Goal: Information Seeking & Learning: Learn about a topic

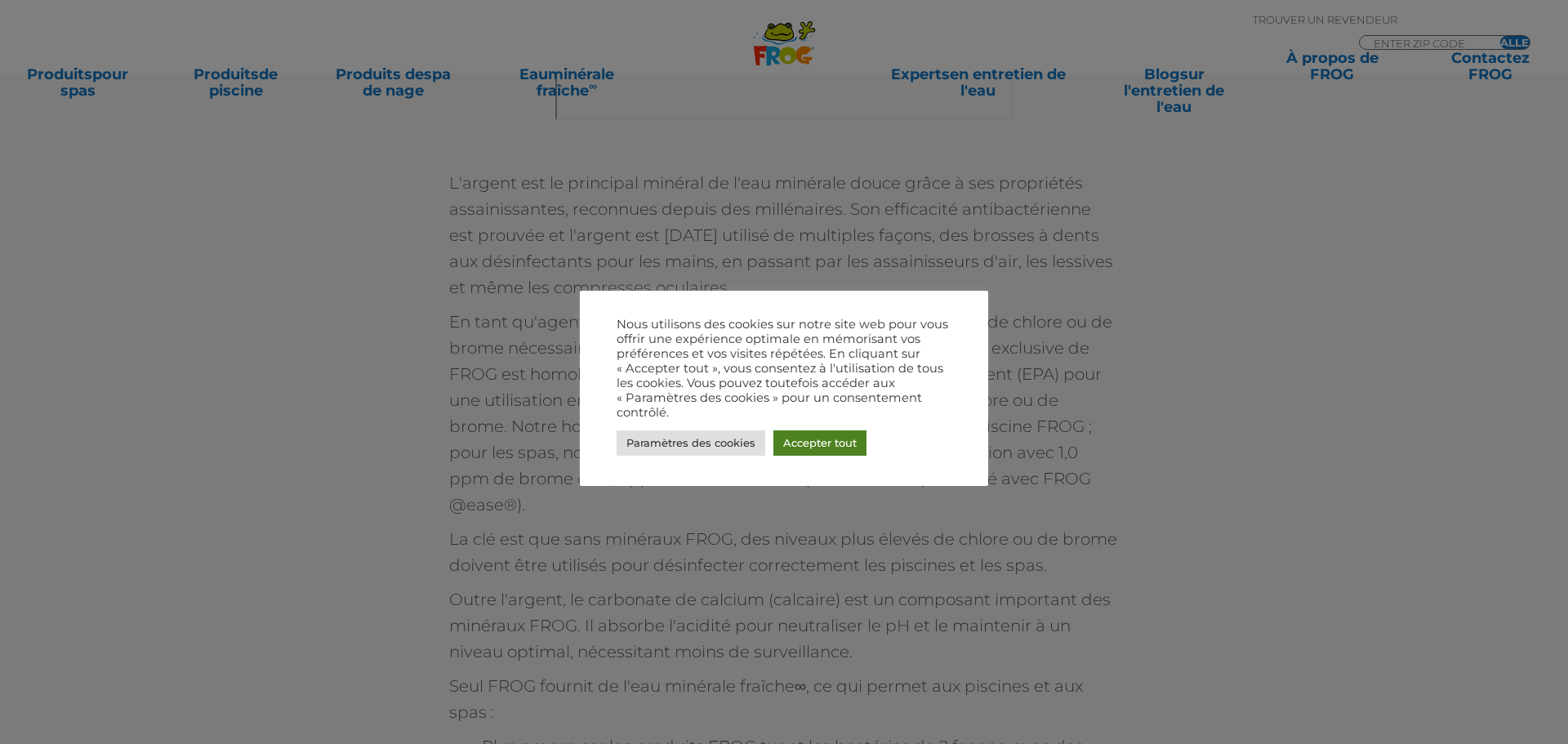
click at [812, 437] on font "Accepter tout" at bounding box center [819, 443] width 73 height 13
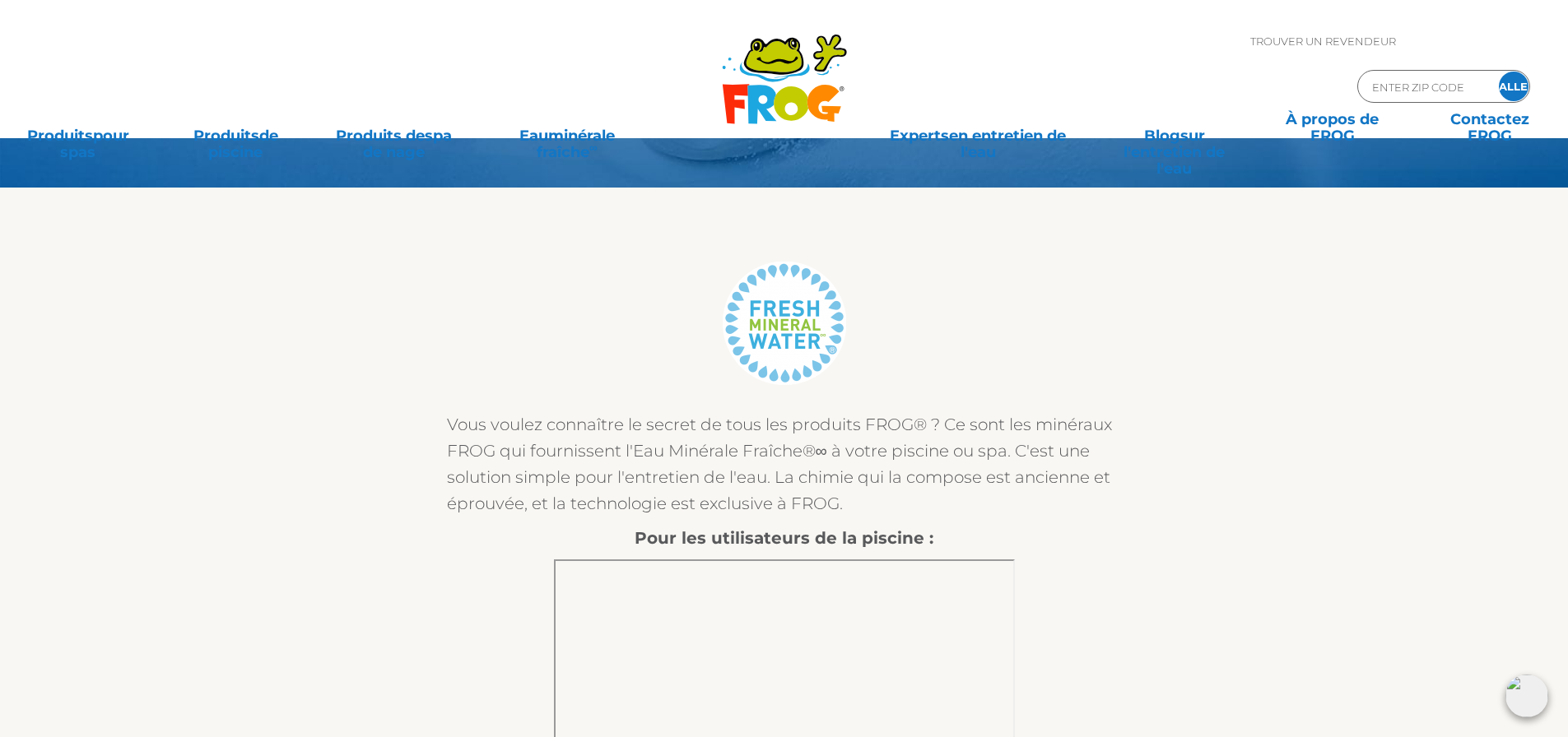
scroll to position [165, 0]
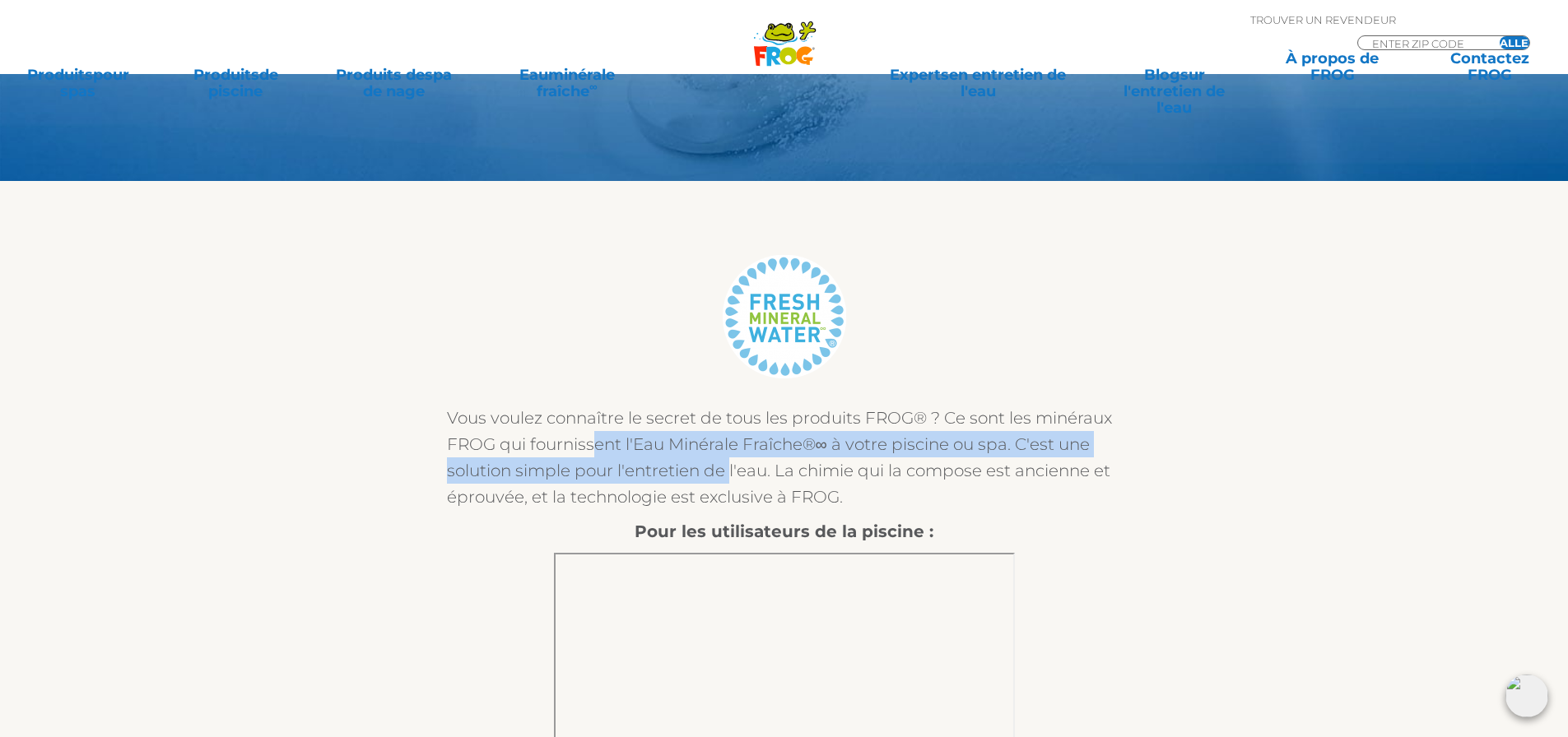
drag, startPoint x: 597, startPoint y: 443, endPoint x: 730, endPoint y: 475, distance: 136.8
click at [730, 475] on font "Vous voulez connaître le secret de tous les produits FROG® ? Ce sont les minéra…" at bounding box center [779, 457] width 665 height 99
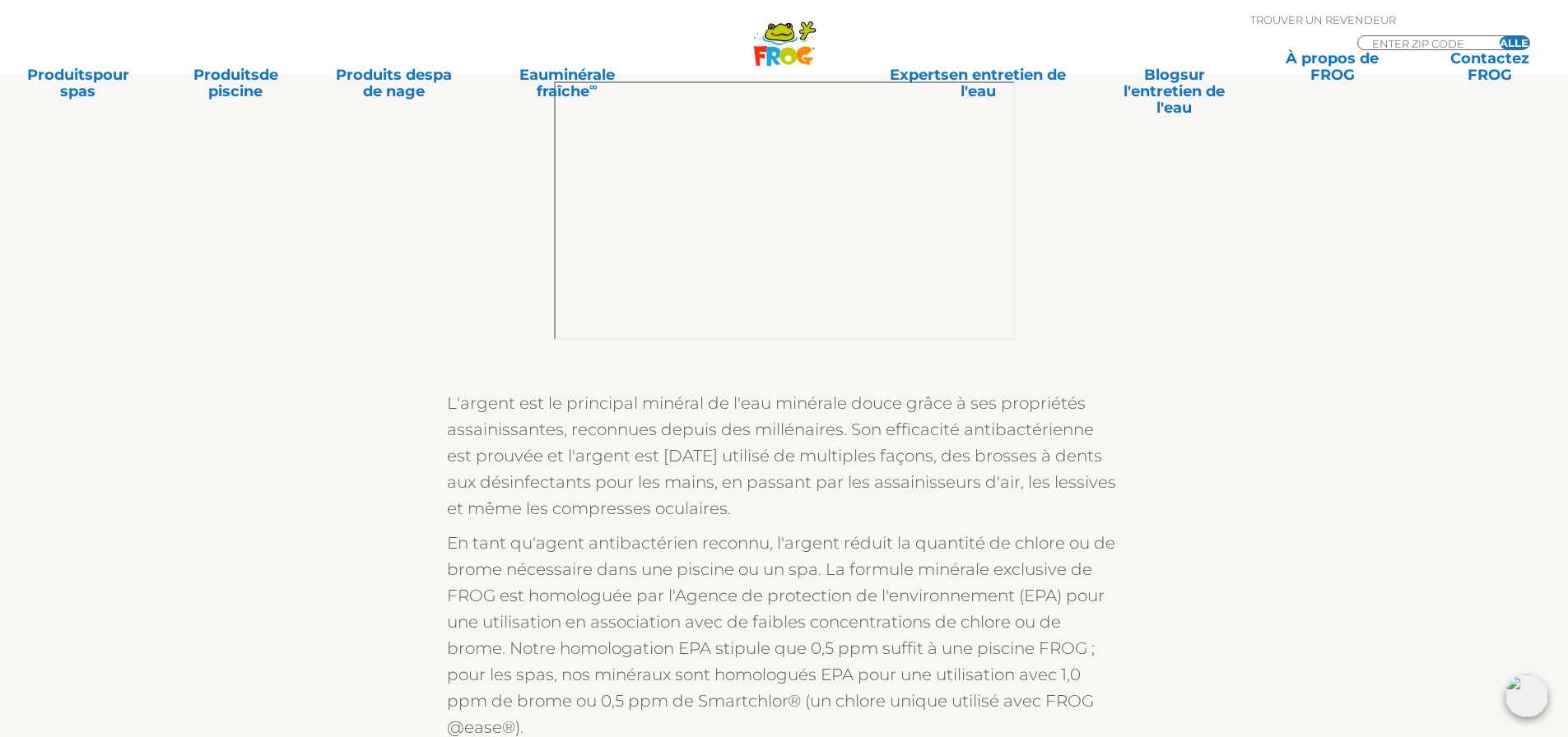
scroll to position [1234, 0]
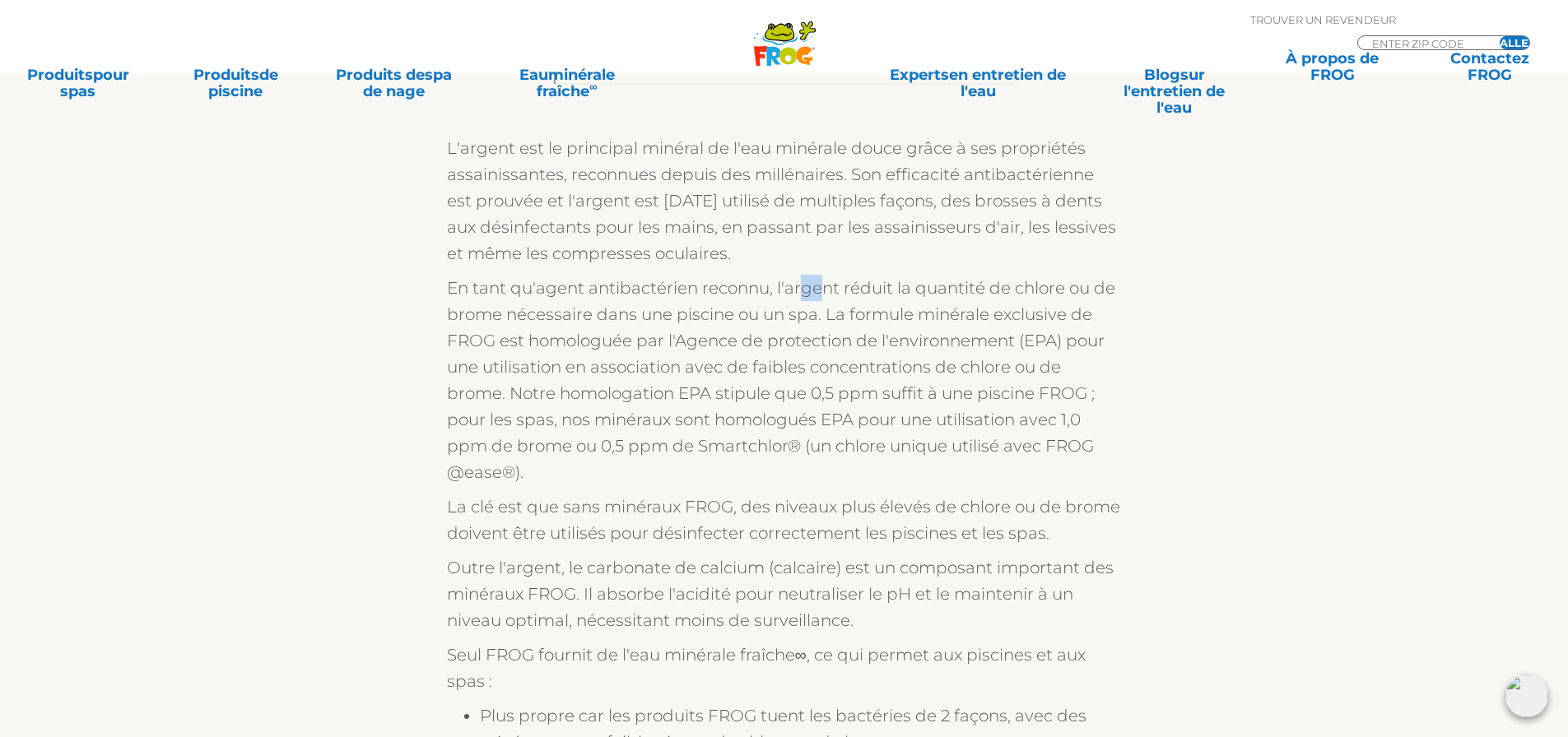
drag, startPoint x: 803, startPoint y: 288, endPoint x: 821, endPoint y: 289, distance: 18.0
click at [821, 289] on font "En tant qu'agent antibactérien reconnu, l'argent réduit la quantité de chlore o…" at bounding box center [781, 380] width 668 height 204
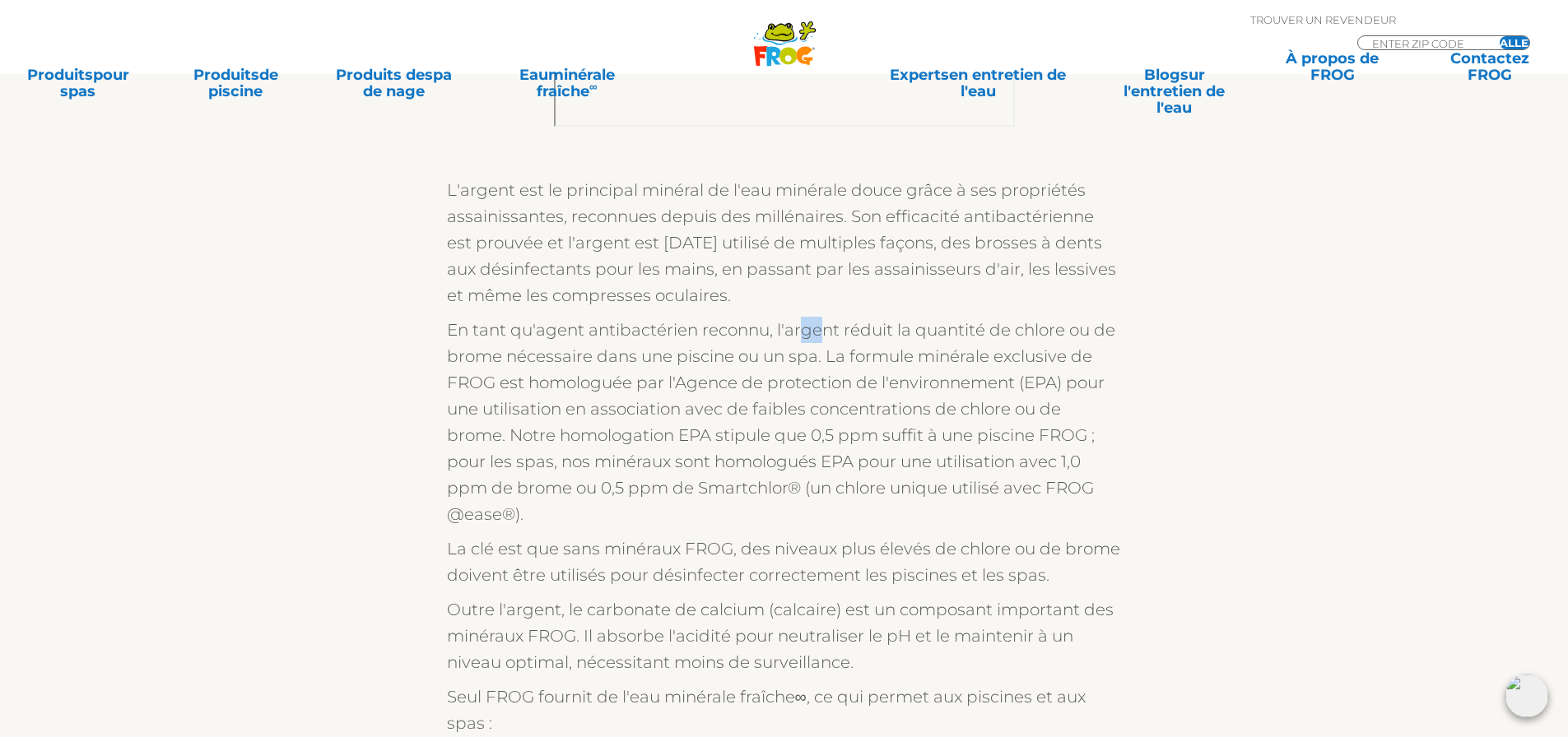
scroll to position [1151, 0]
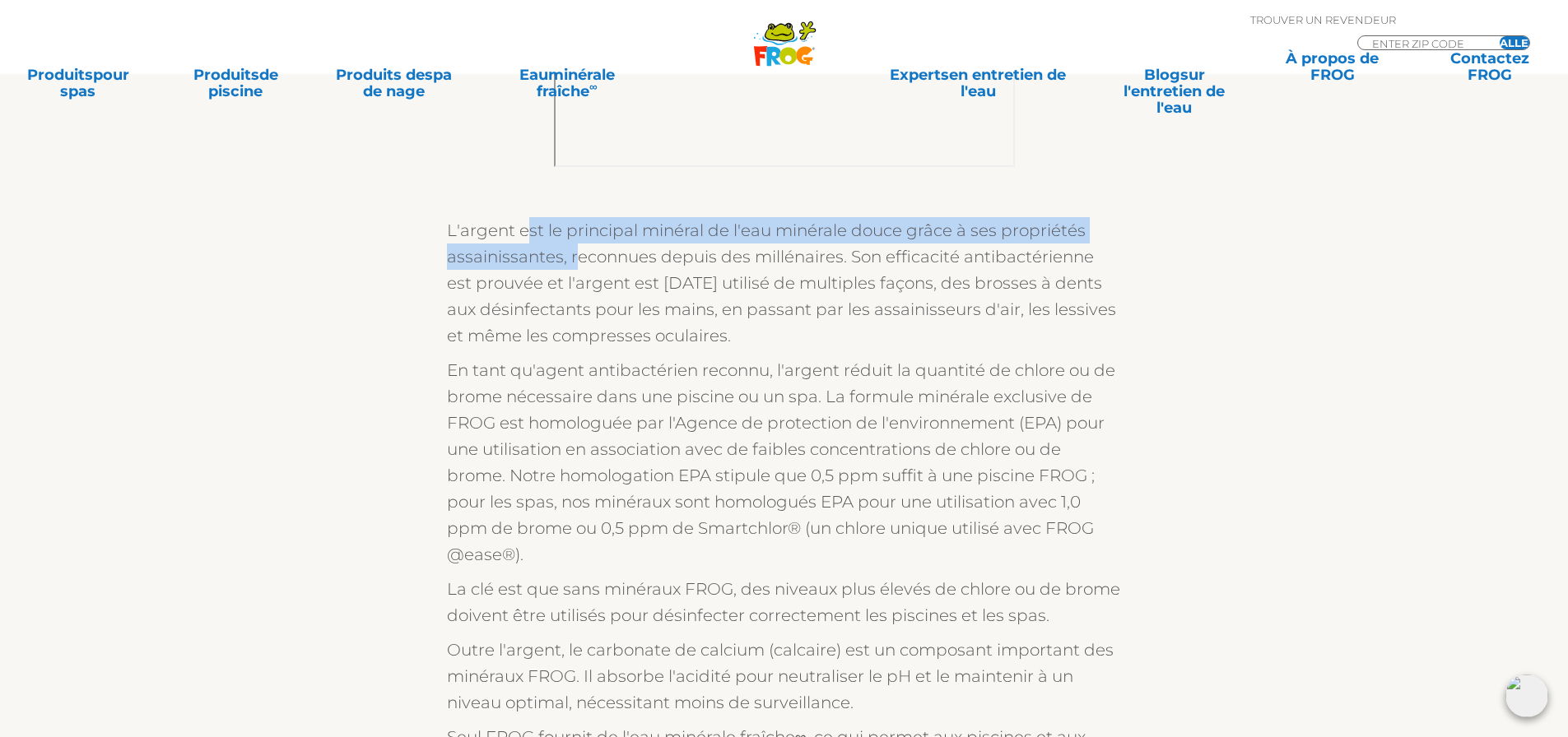
drag, startPoint x: 592, startPoint y: 231, endPoint x: 575, endPoint y: 256, distance: 30.2
click at [575, 256] on font "L'argent est le principal minéral de l'eau minérale douce grâce à ses propriété…" at bounding box center [781, 283] width 669 height 125
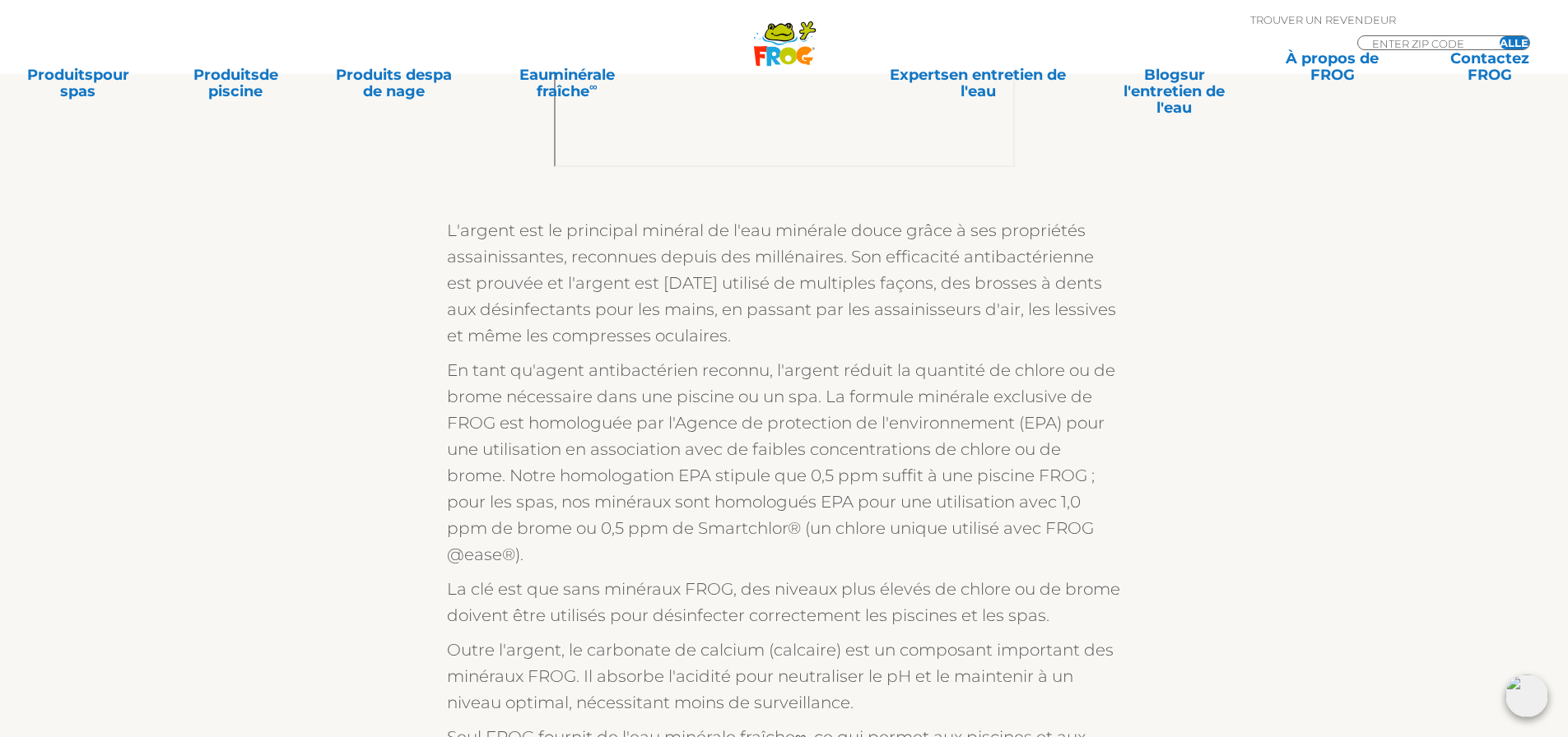
drag, startPoint x: 573, startPoint y: 256, endPoint x: 772, endPoint y: 333, distance: 213.4
click at [772, 333] on p "L'argent est le principal minéral de l'eau minérale douce grâce à ses propriété…" at bounding box center [784, 282] width 675 height 132
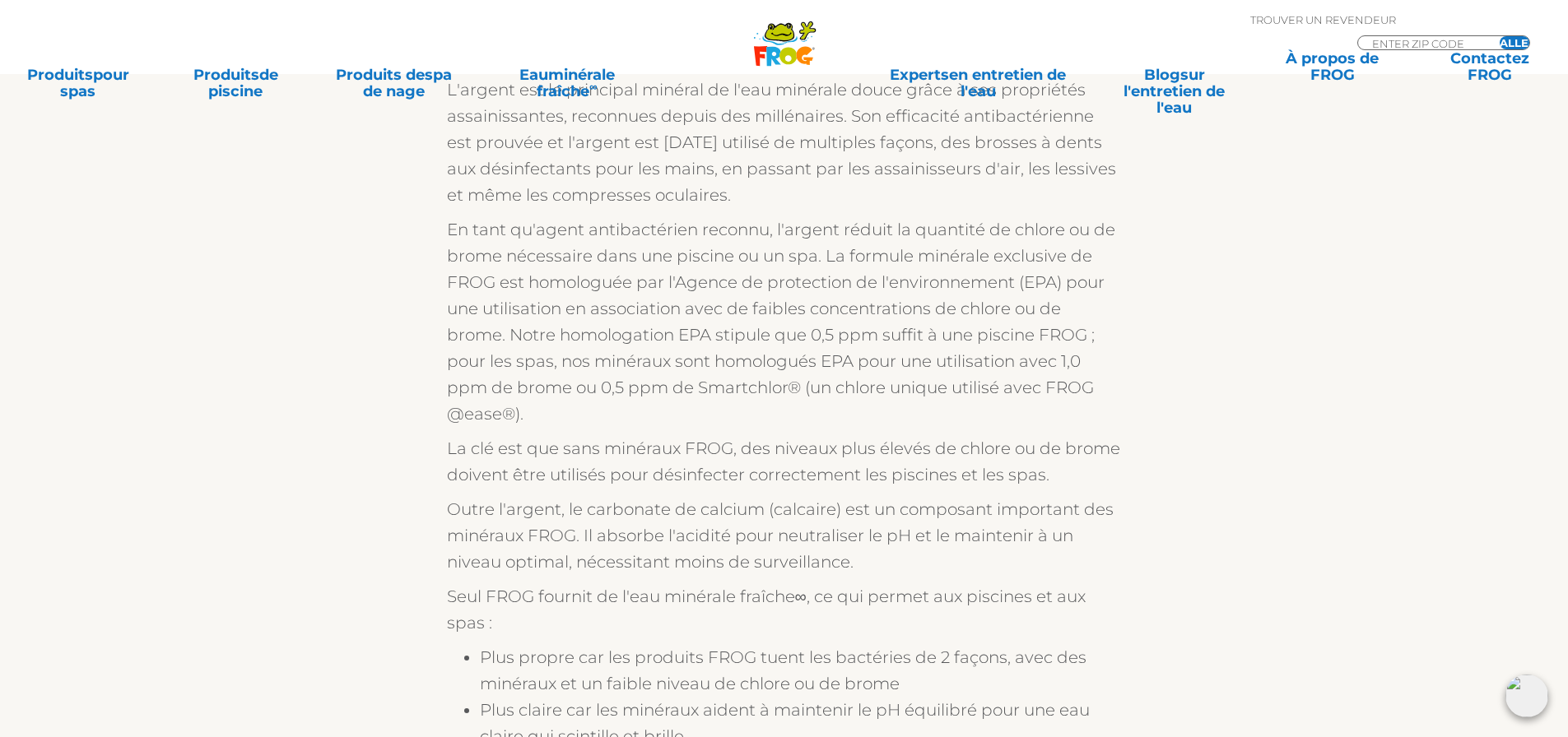
scroll to position [1316, 0]
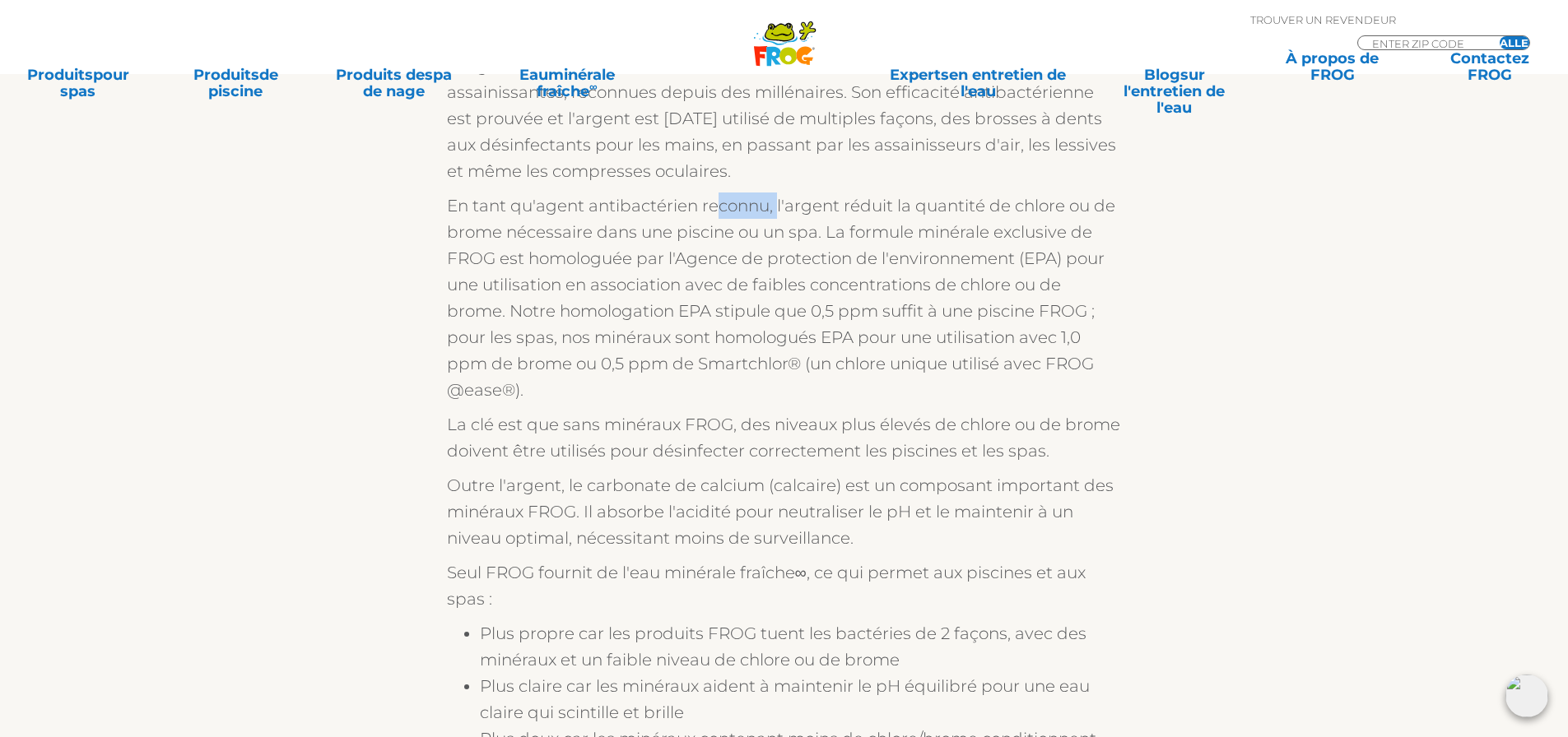
drag, startPoint x: 725, startPoint y: 216, endPoint x: 779, endPoint y: 215, distance: 54.0
click at [779, 215] on p "En tant qu'agent antibactérien reconnu, l'argent réduit la quantité de chlore o…" at bounding box center [784, 297] width 675 height 210
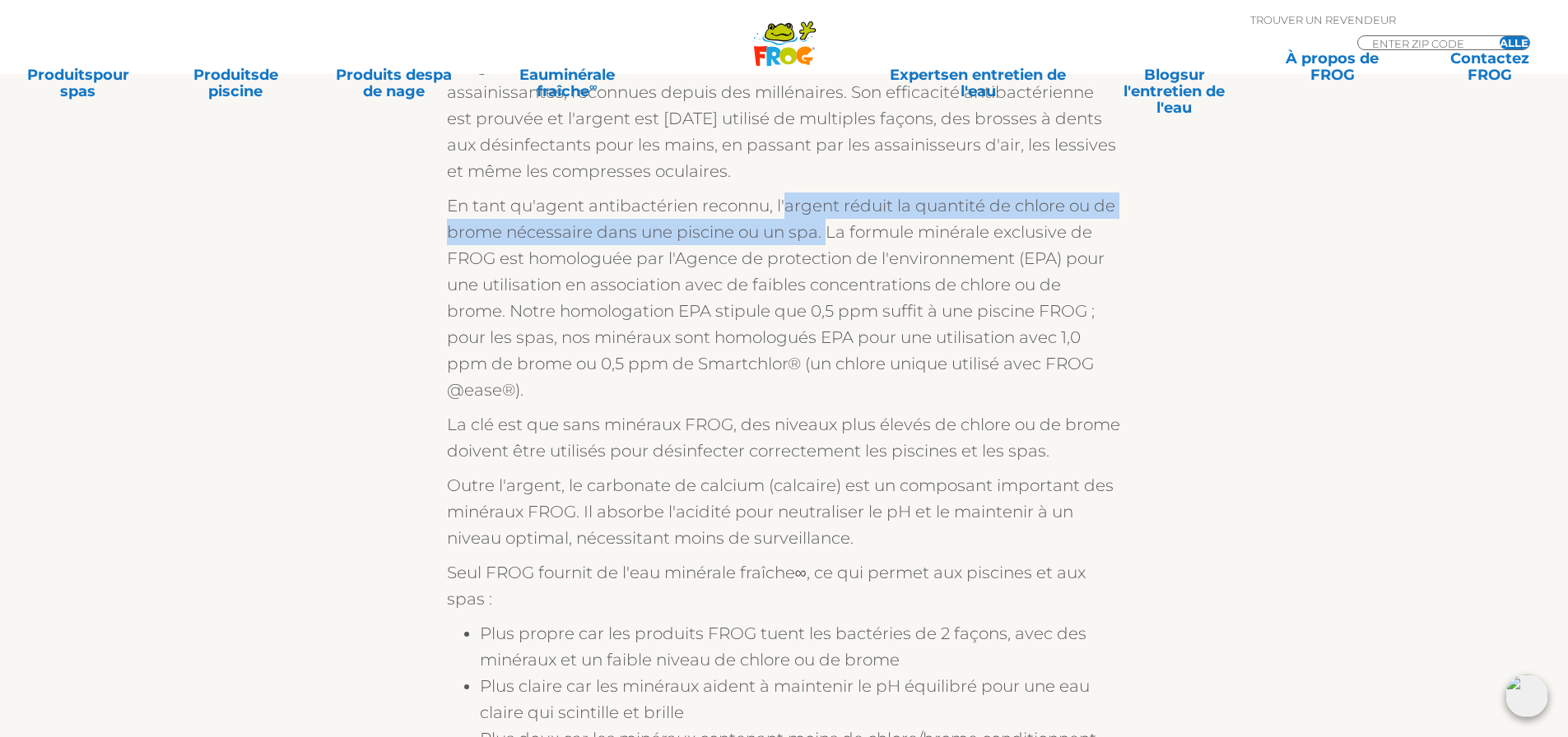
drag, startPoint x: 784, startPoint y: 209, endPoint x: 830, endPoint y: 229, distance: 50.2
click at [830, 229] on font "En tant qu'agent antibactérien reconnu, l'argent réduit la quantité de chlore o…" at bounding box center [781, 297] width 668 height 204
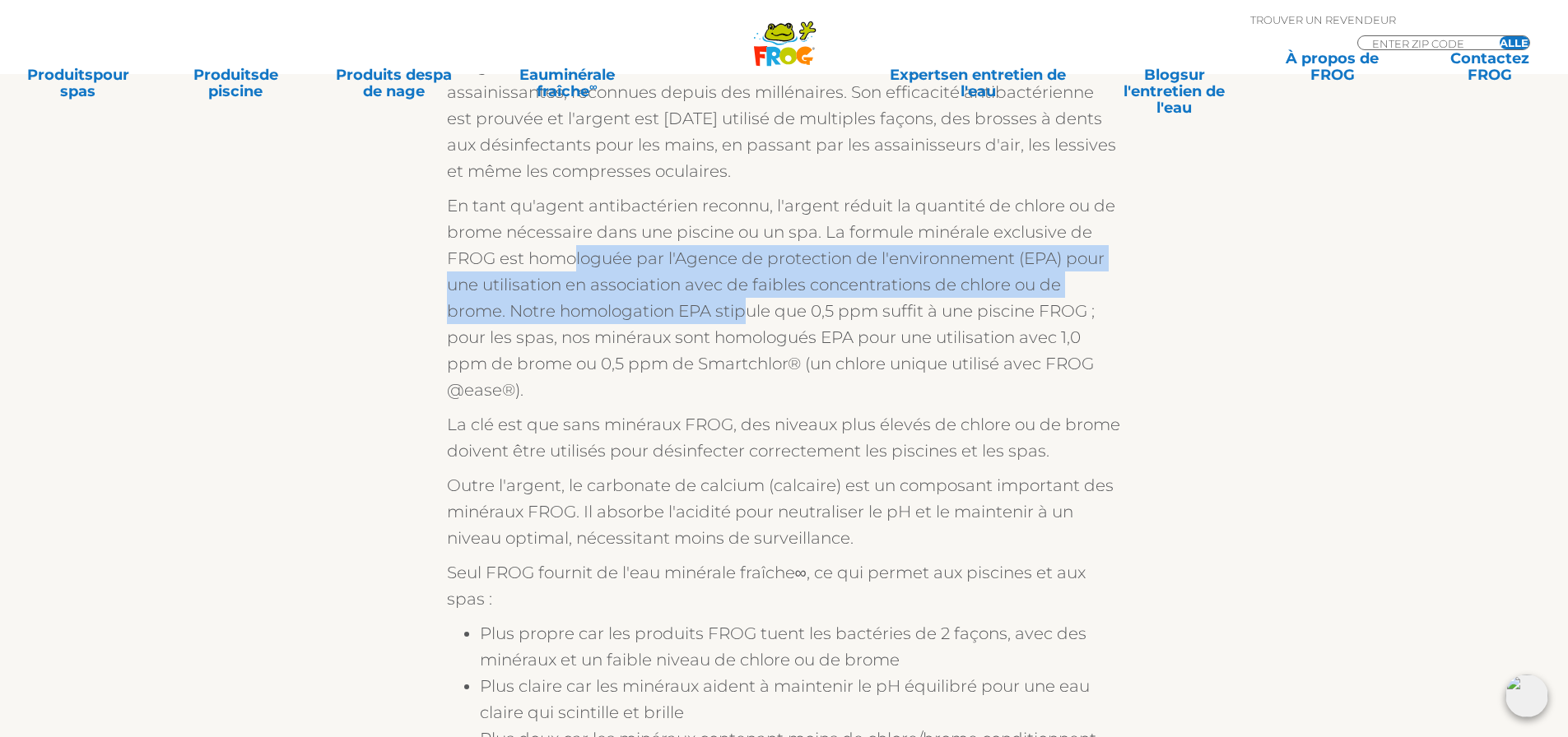
drag, startPoint x: 586, startPoint y: 261, endPoint x: 750, endPoint y: 300, distance: 168.6
click at [750, 300] on p "En tant qu'agent antibactérien reconnu, l'argent réduit la quantité de chlore o…" at bounding box center [784, 297] width 675 height 210
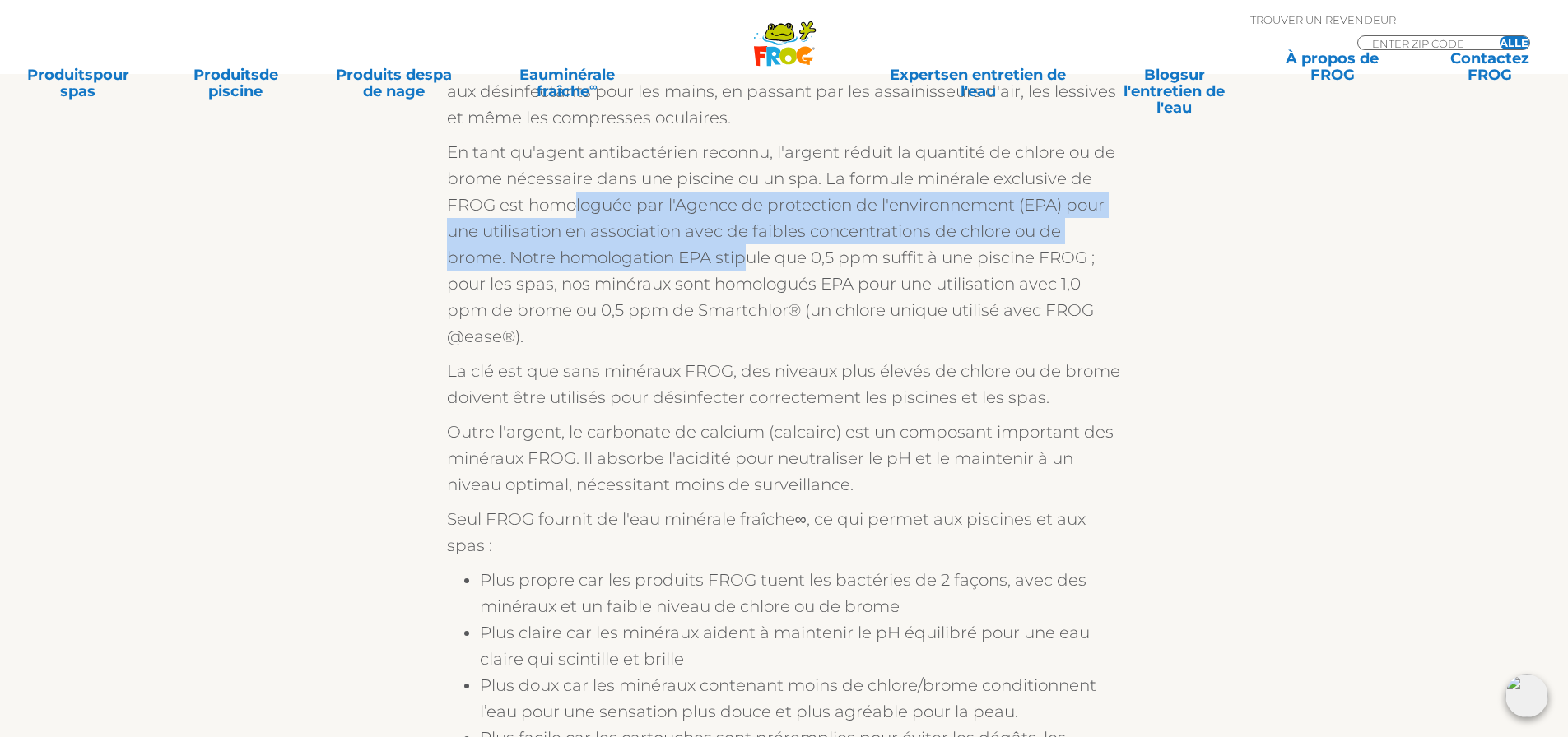
scroll to position [1398, 0]
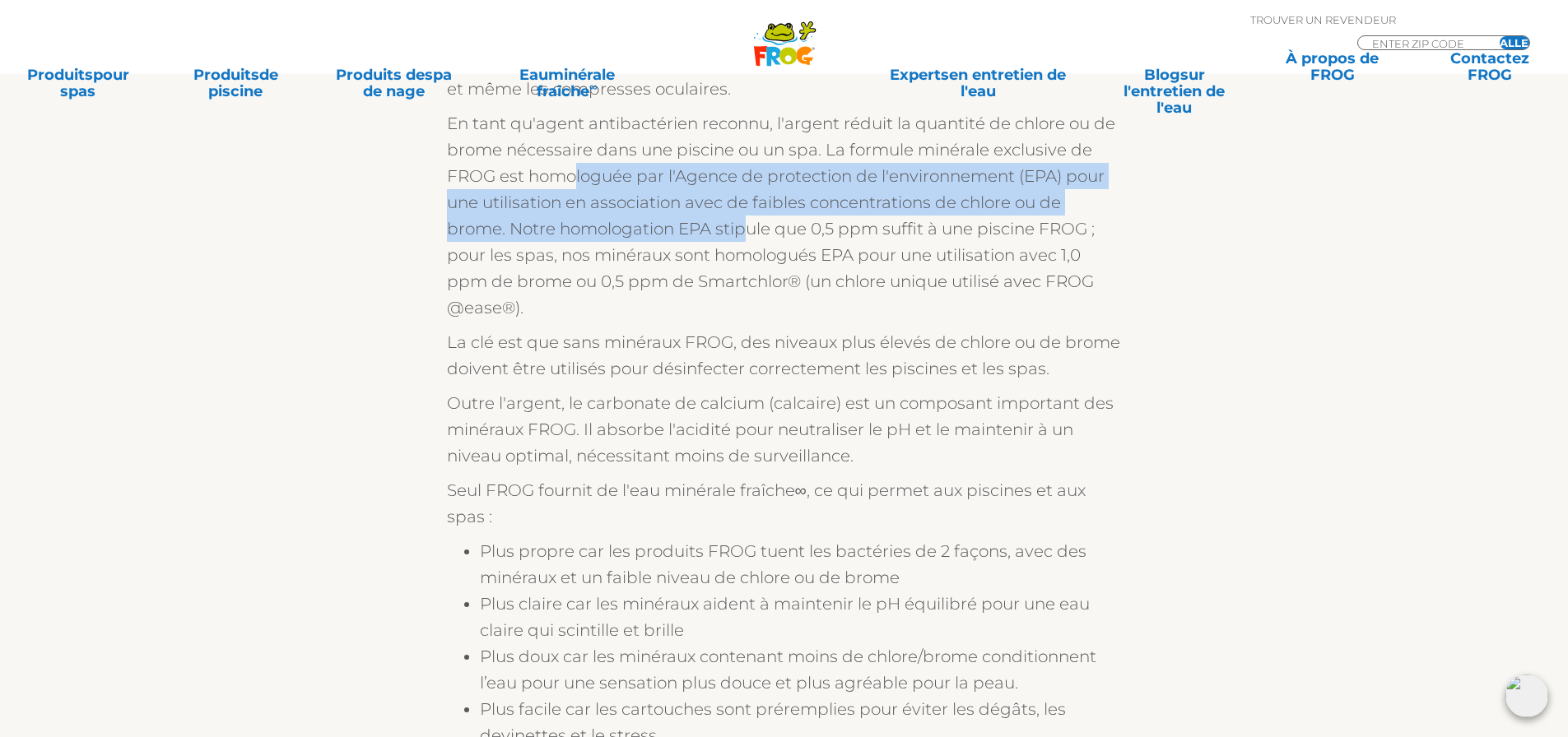
click at [737, 236] on font "En tant qu'agent antibactérien reconnu, l'argent réduit la quantité de chlore o…" at bounding box center [781, 215] width 668 height 204
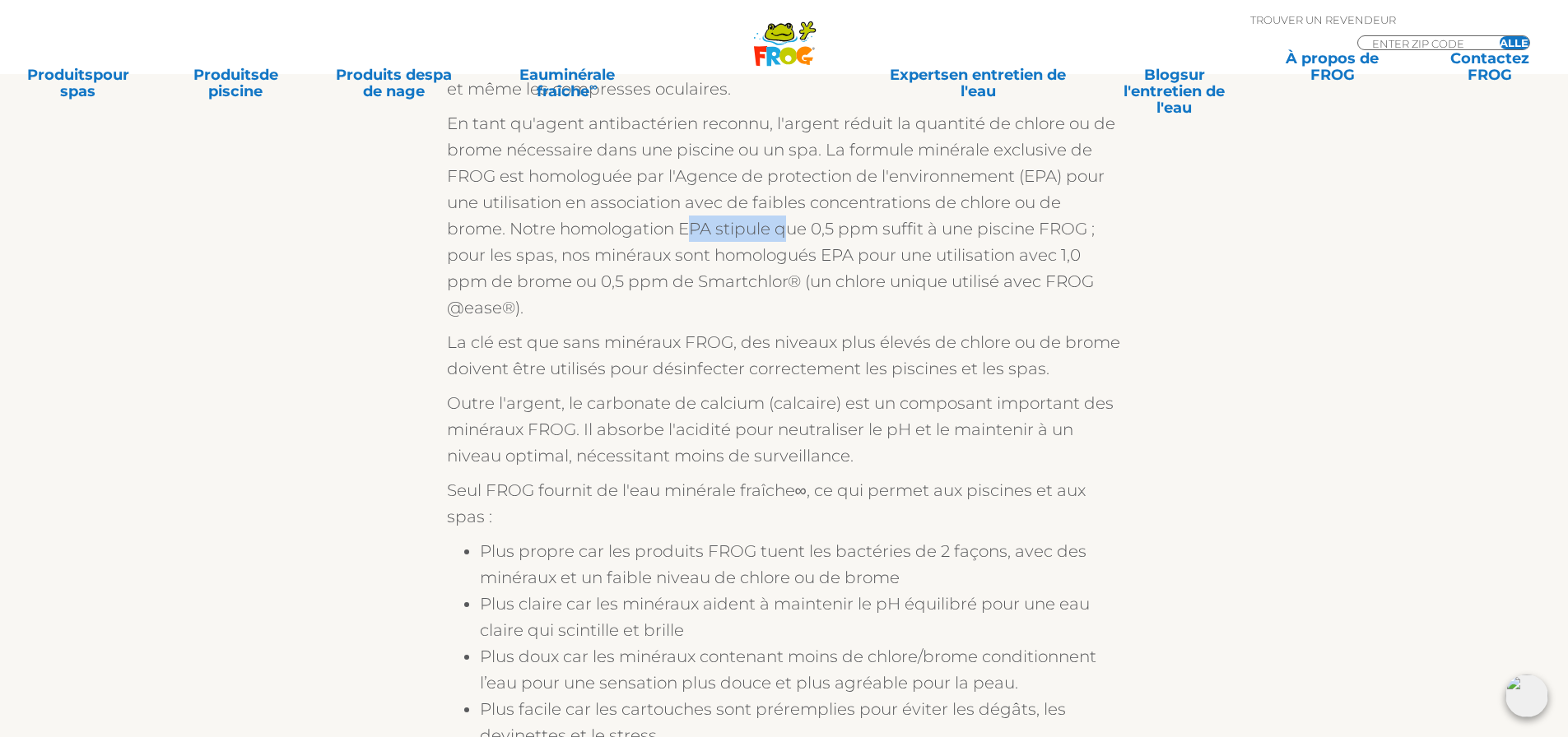
drag, startPoint x: 714, startPoint y: 233, endPoint x: 791, endPoint y: 236, distance: 77.1
click at [791, 236] on font "En tant qu'agent antibactérien reconnu, l'argent réduit la quantité de chlore o…" at bounding box center [781, 215] width 668 height 204
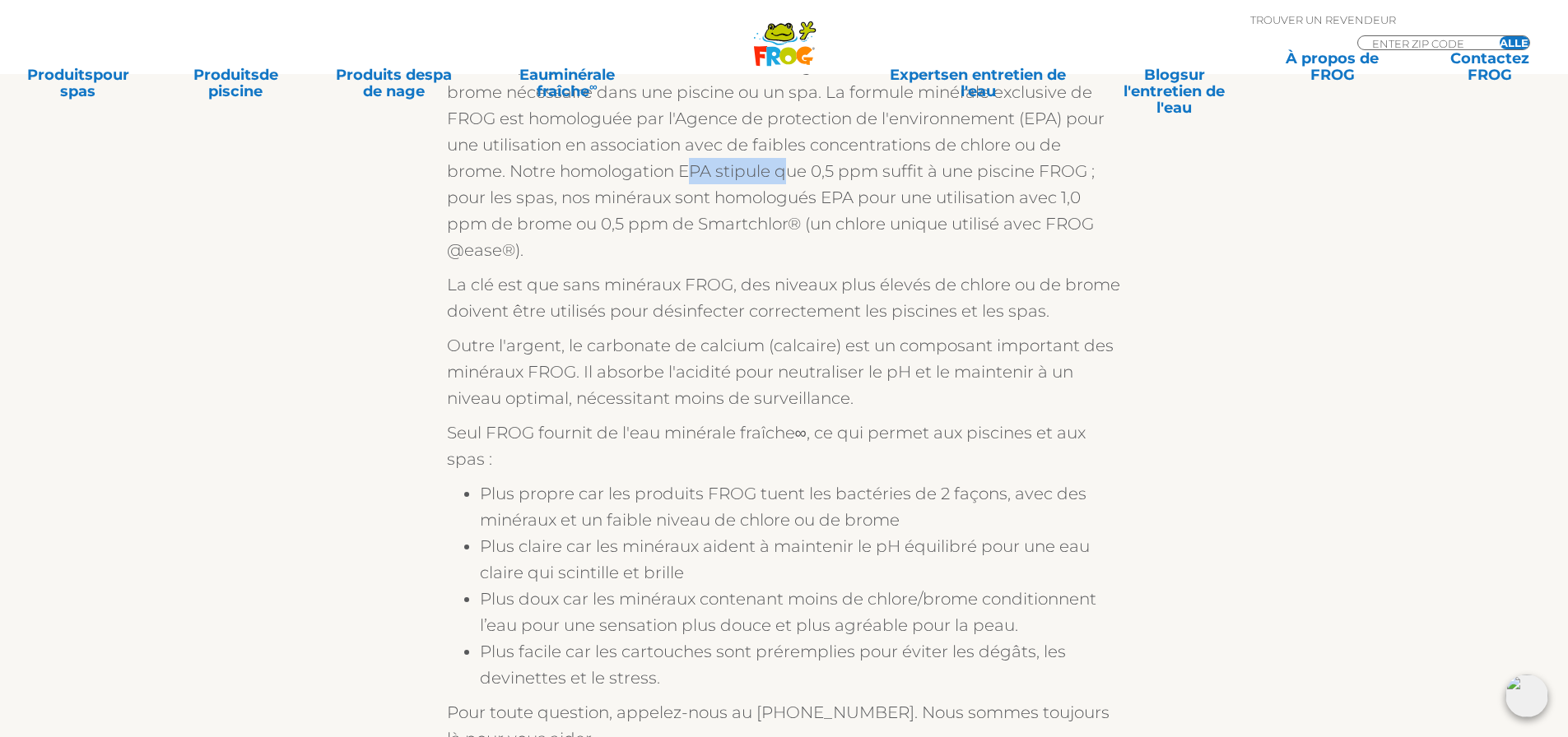
scroll to position [1481, 0]
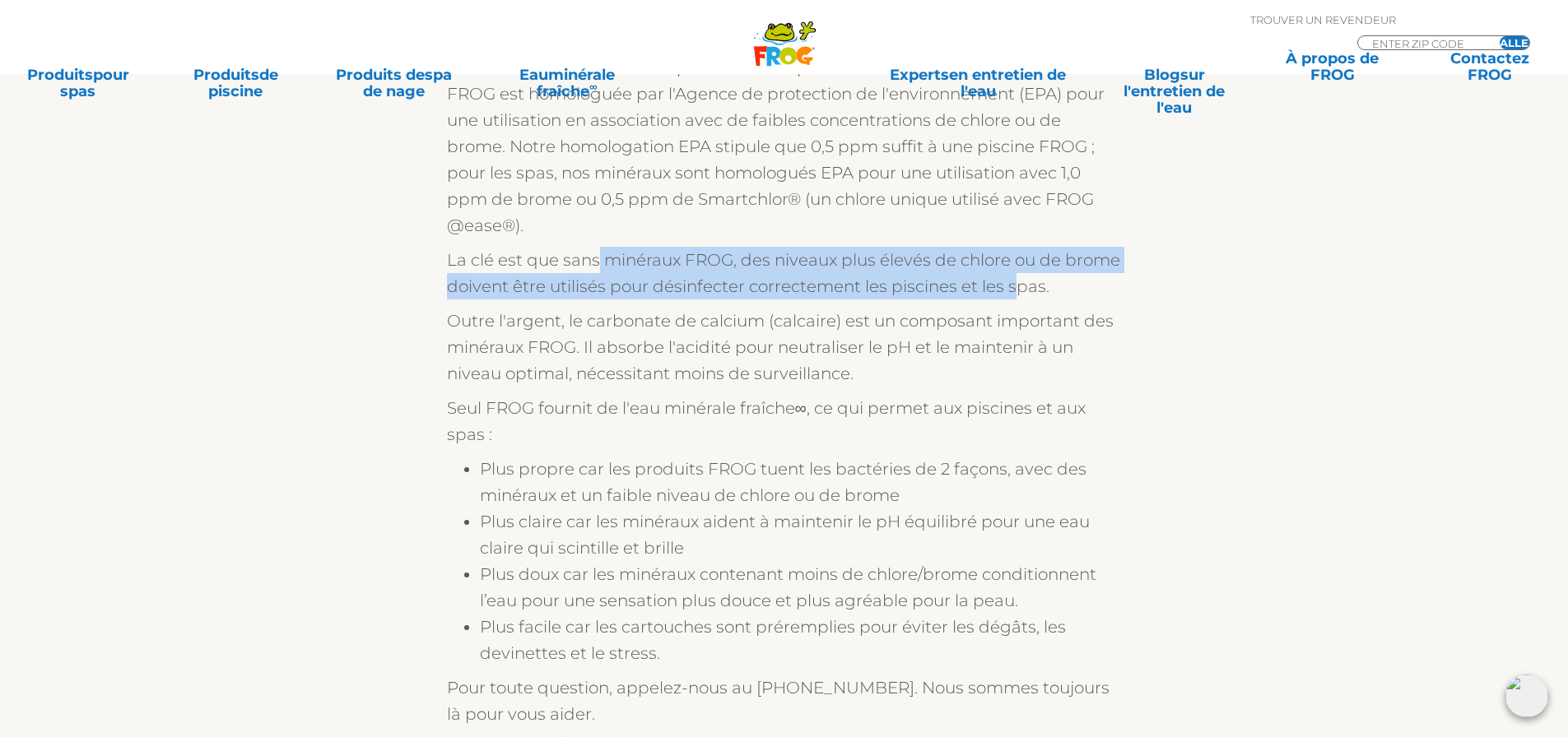
drag, startPoint x: 598, startPoint y: 257, endPoint x: 1011, endPoint y: 280, distance: 413.6
click at [1011, 280] on font "La clé est que sans minéraux FROG, des niveaux plus élevés de chlore ou de brom…" at bounding box center [783, 272] width 673 height 46
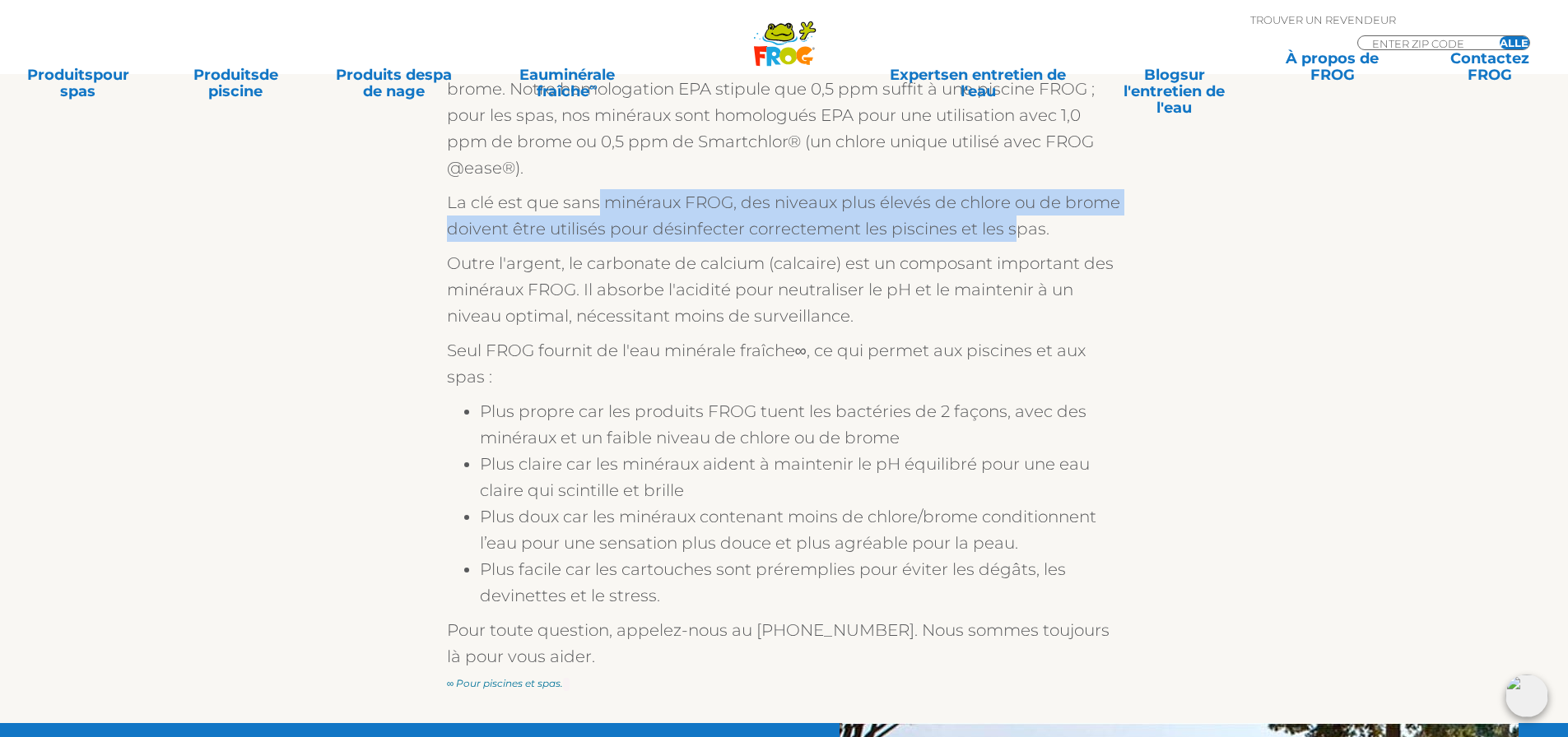
scroll to position [1563, 0]
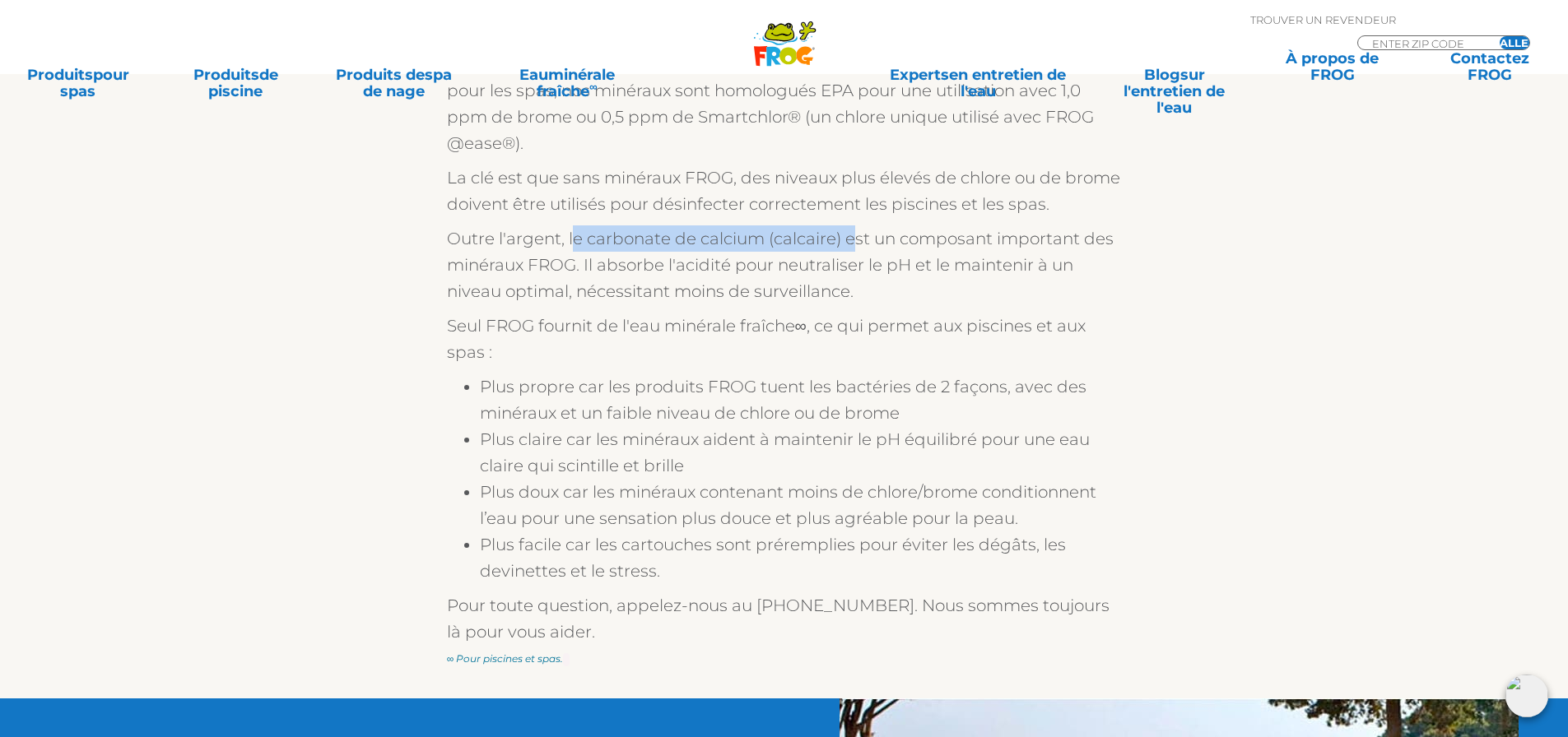
drag, startPoint x: 573, startPoint y: 239, endPoint x: 857, endPoint y: 239, distance: 284.0
click at [857, 239] on font "Outre l'argent, le carbonate de calcium (calcaire) est un composant important d…" at bounding box center [780, 265] width 666 height 72
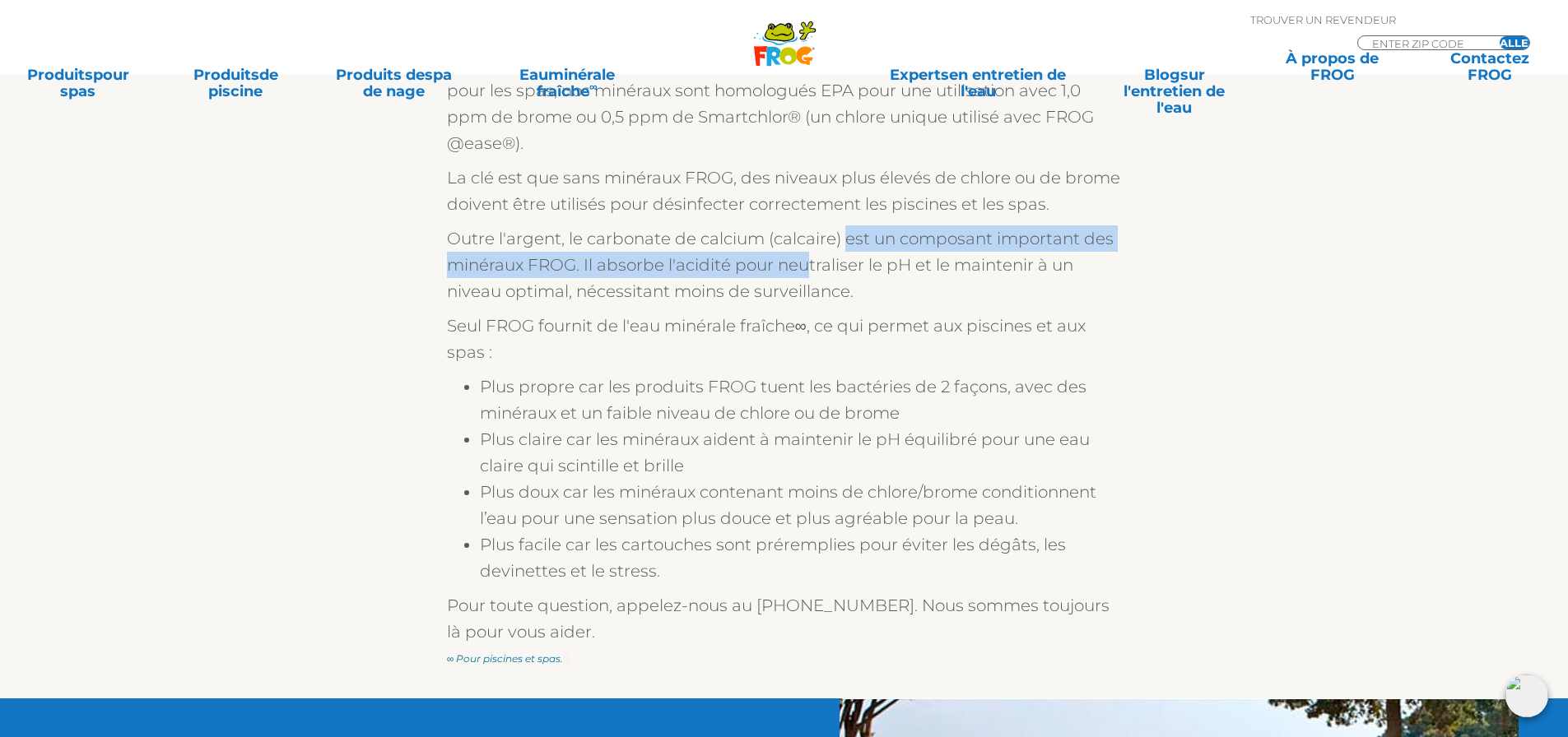
drag, startPoint x: 849, startPoint y: 242, endPoint x: 806, endPoint y: 267, distance: 49.7
click at [806, 267] on font "Outre l'argent, le carbonate de calcium (calcaire) est un composant important d…" at bounding box center [780, 265] width 666 height 72
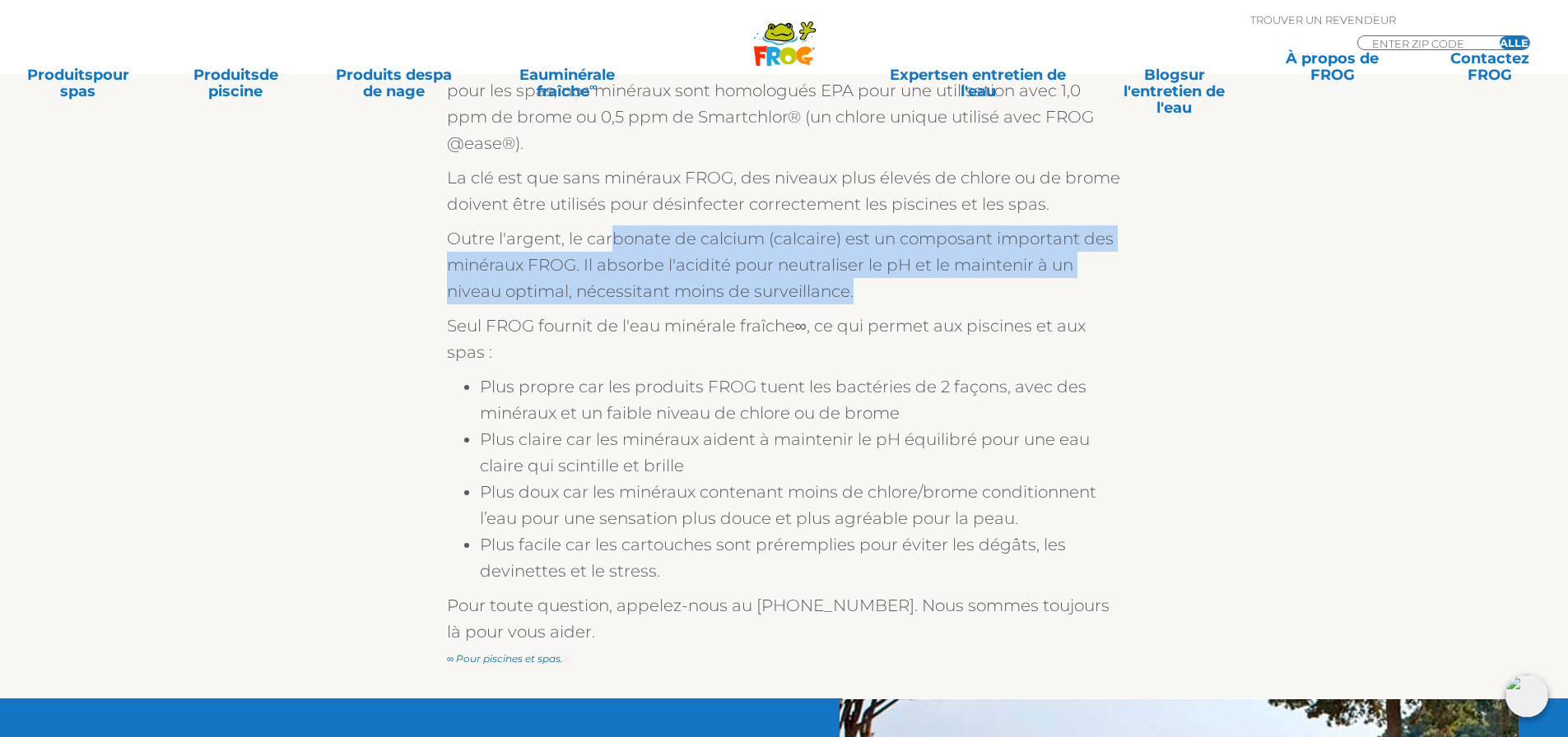
drag, startPoint x: 854, startPoint y: 287, endPoint x: 615, endPoint y: 245, distance: 242.7
click at [615, 245] on p "Outre l'argent, le carbonate de calcium (calcaire) est un composant important d…" at bounding box center [784, 265] width 675 height 79
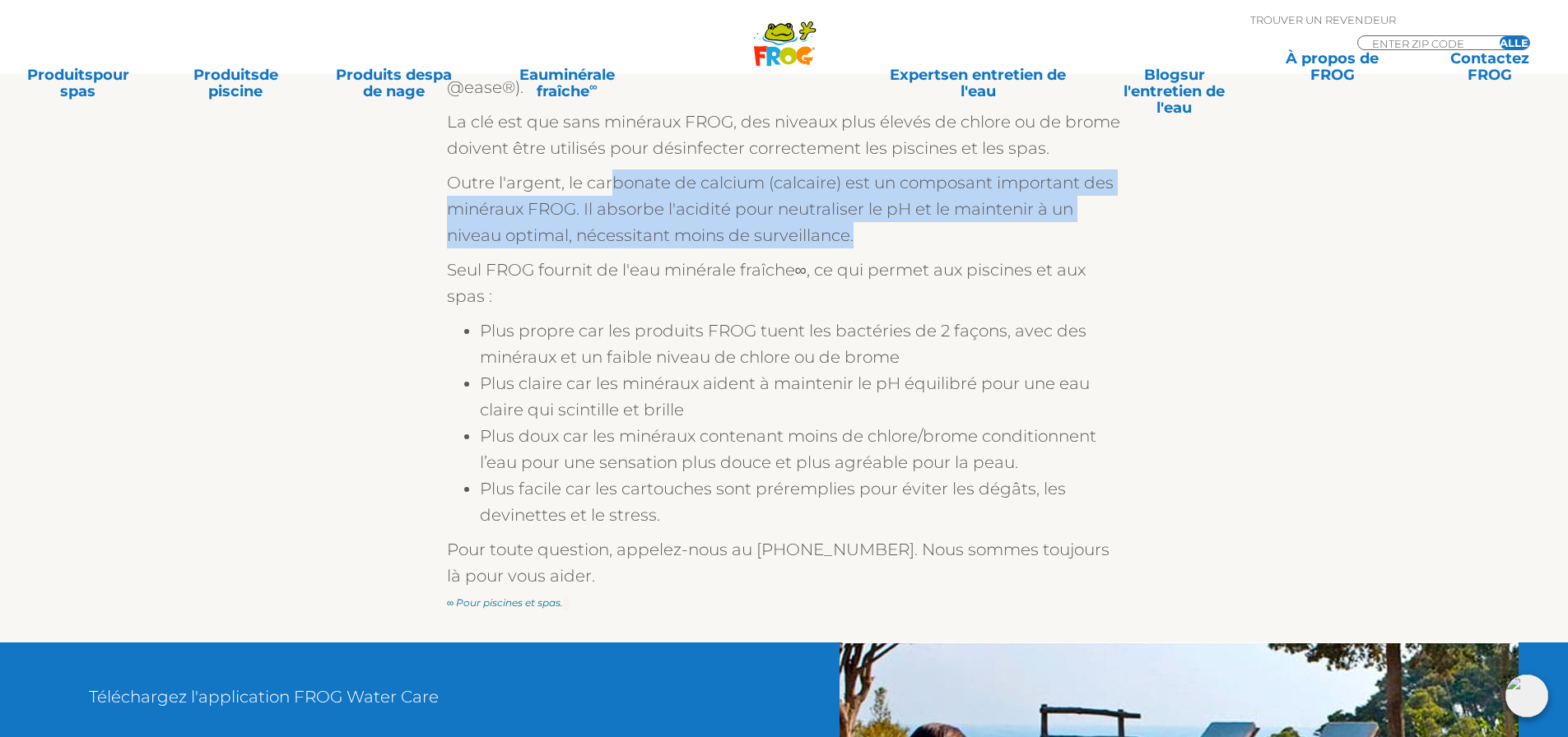
scroll to position [1645, 0]
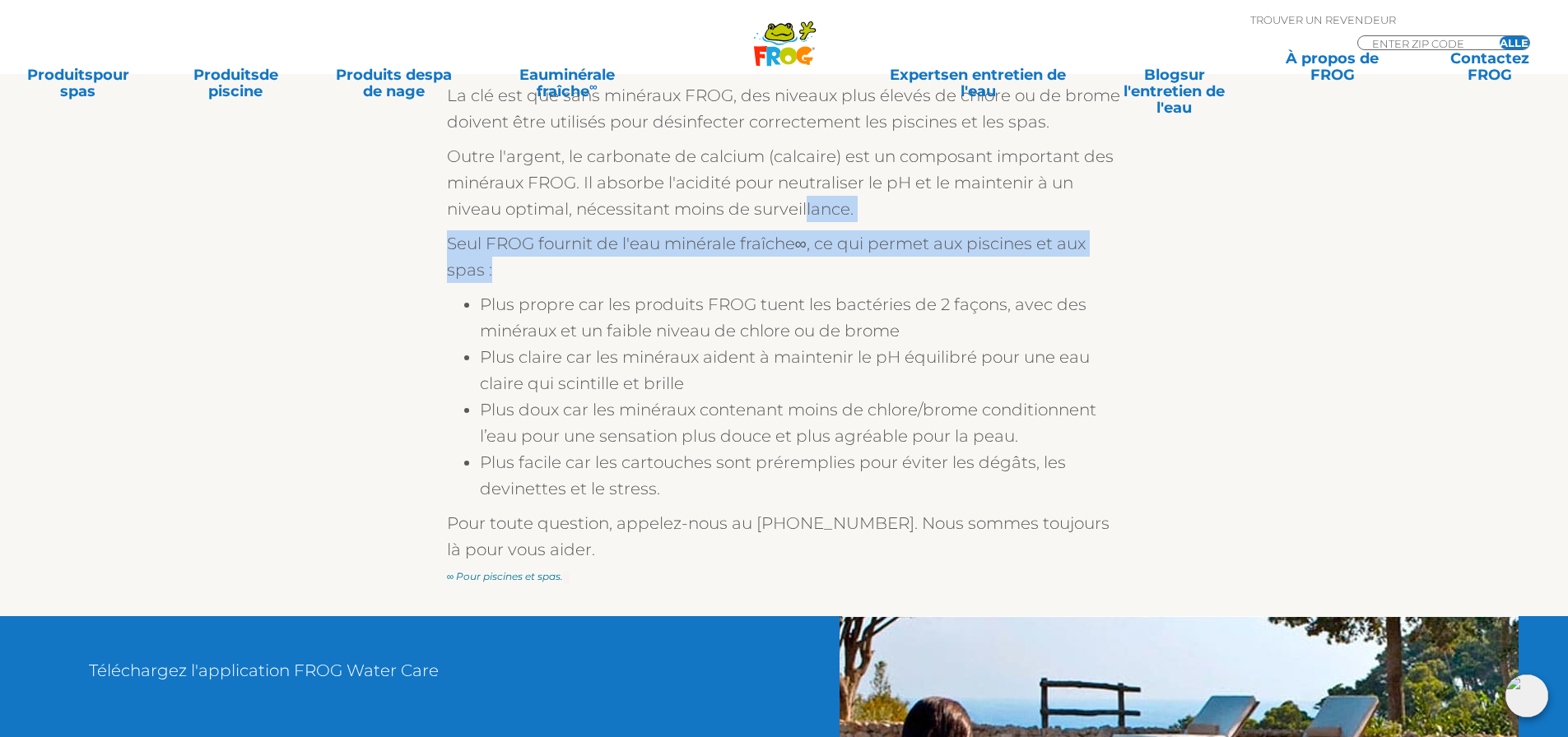
drag, startPoint x: 687, startPoint y: 269, endPoint x: 805, endPoint y: 206, distance: 133.8
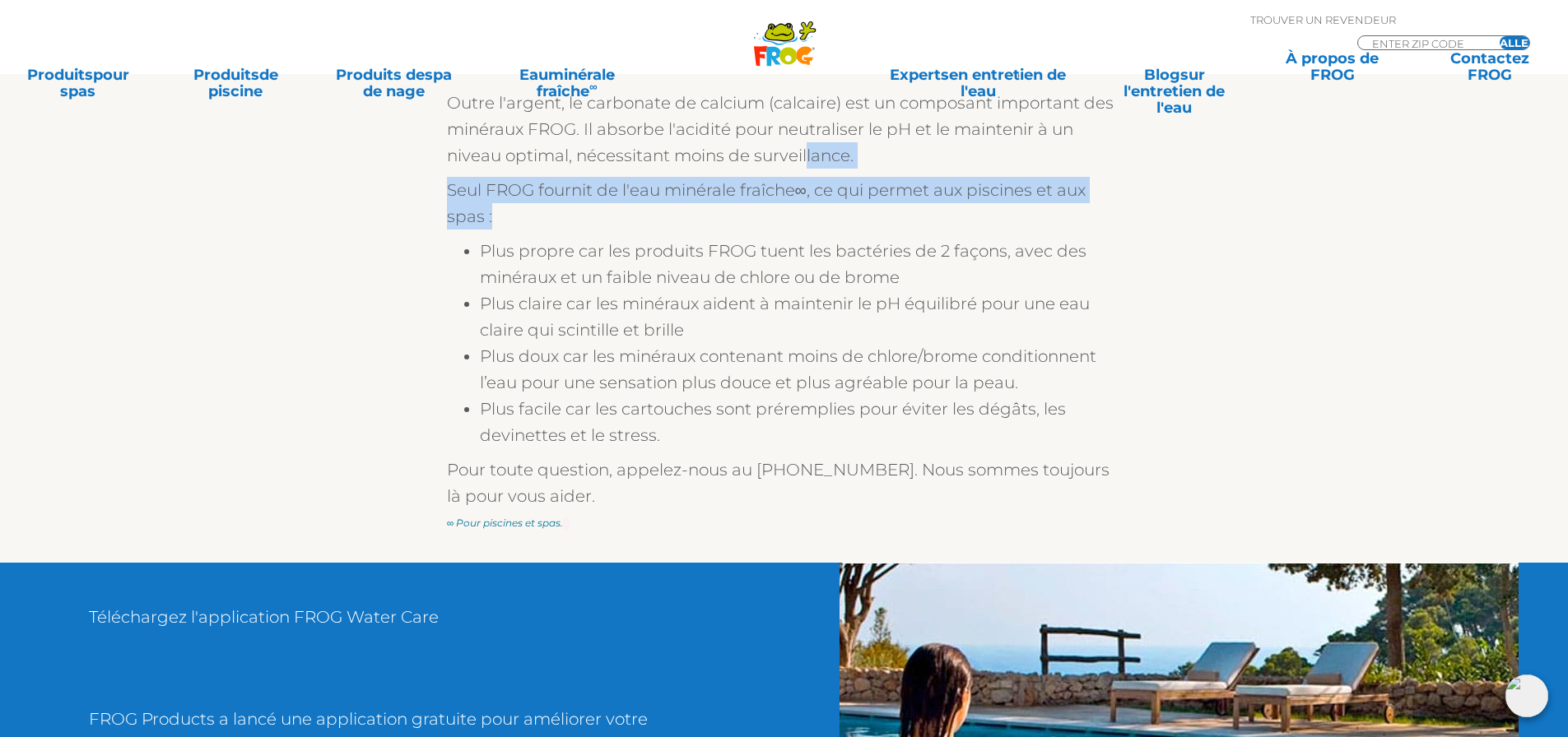
scroll to position [1727, 0]
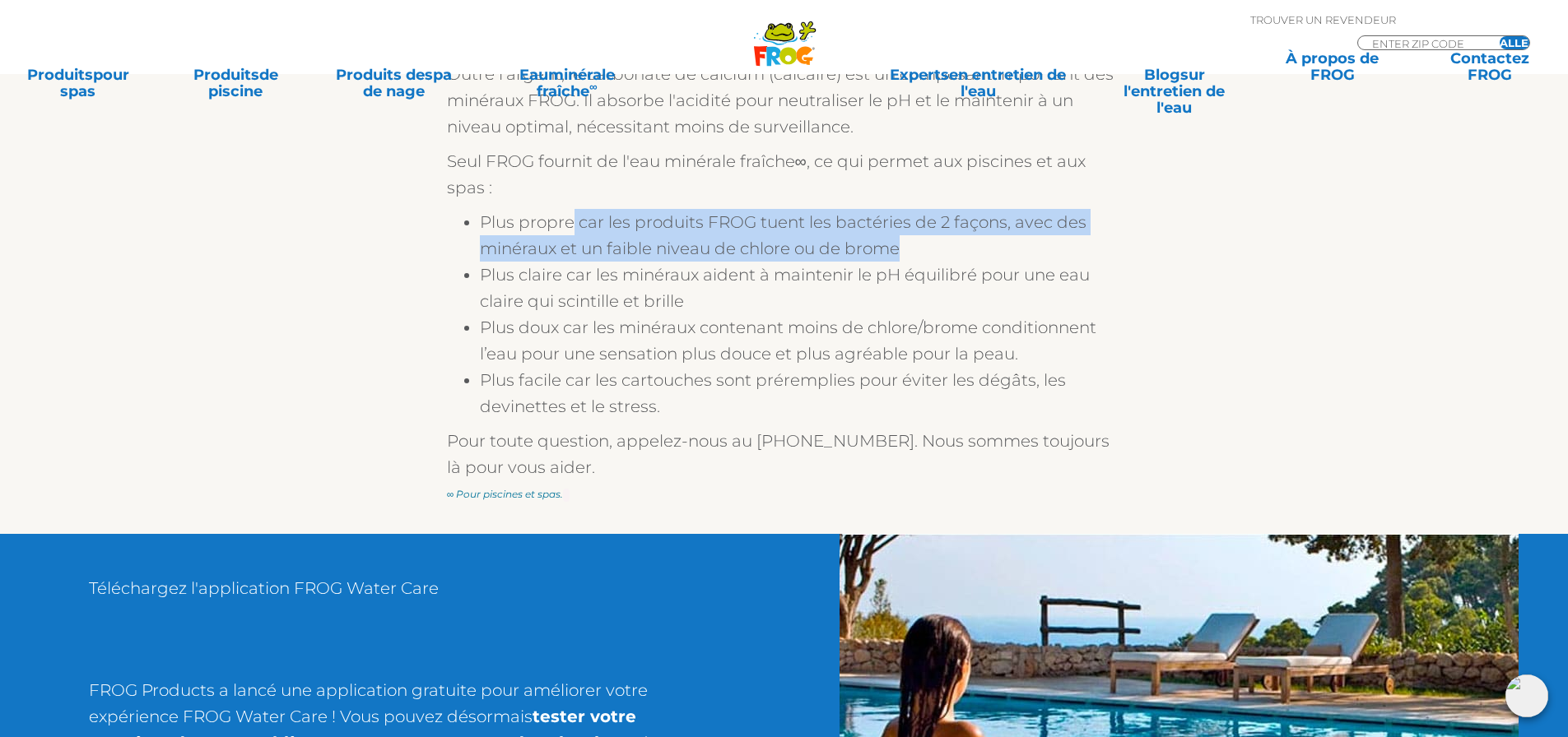
drag, startPoint x: 613, startPoint y: 228, endPoint x: 910, endPoint y: 246, distance: 297.5
click at [910, 246] on li "Plus propre car les produits FROG tuent les bactéries de 2 façons, avec des min…" at bounding box center [801, 235] width 642 height 52
drag, startPoint x: 889, startPoint y: 250, endPoint x: 652, endPoint y: 227, distance: 238.1
click at [652, 227] on font "Plus propre car les produits FROG tuent les bactéries de 2 façons, avec des min…" at bounding box center [783, 235] width 606 height 46
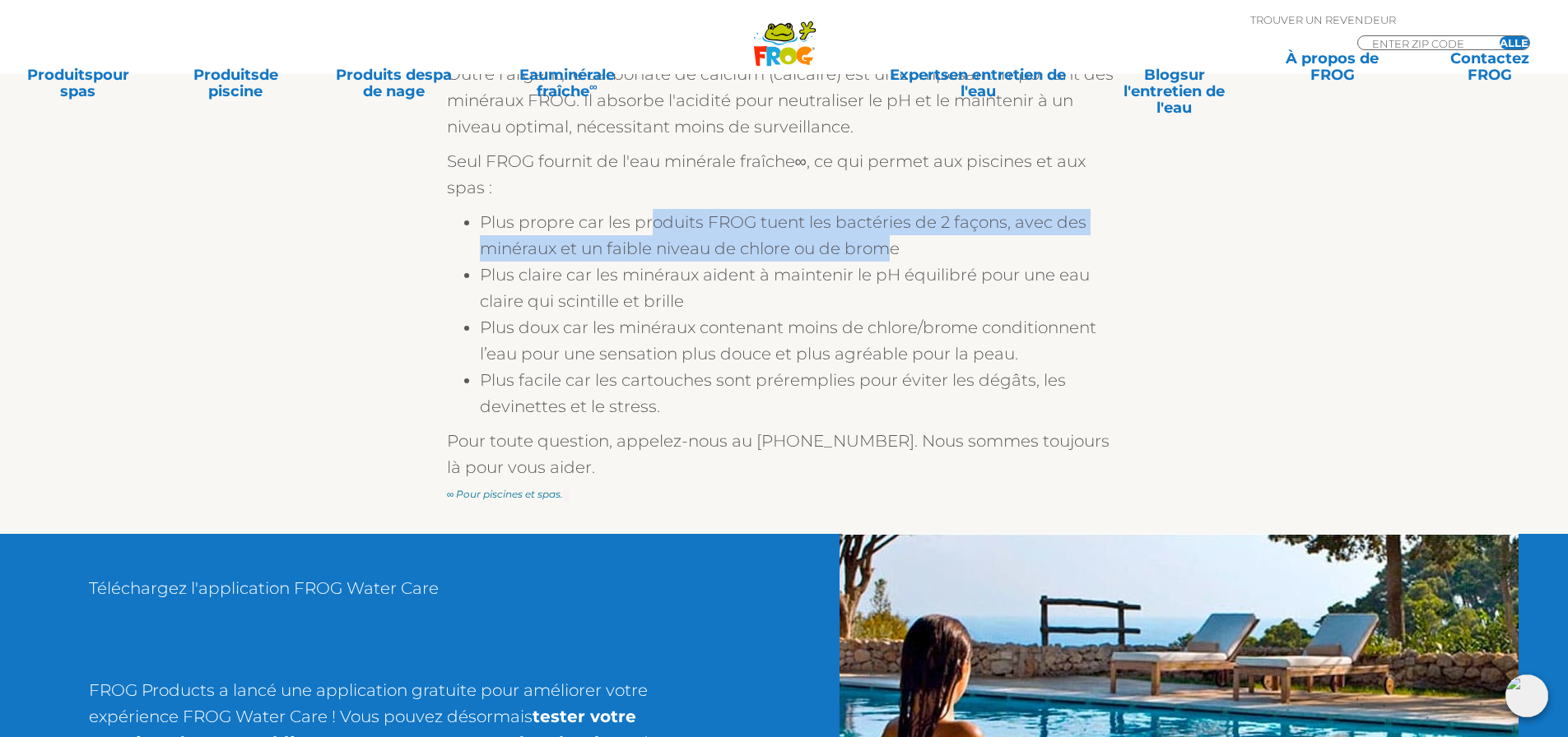
click at [652, 227] on font "Plus propre car les produits FROG tuent les bactéries de 2 façons, avec des min…" at bounding box center [783, 235] width 606 height 46
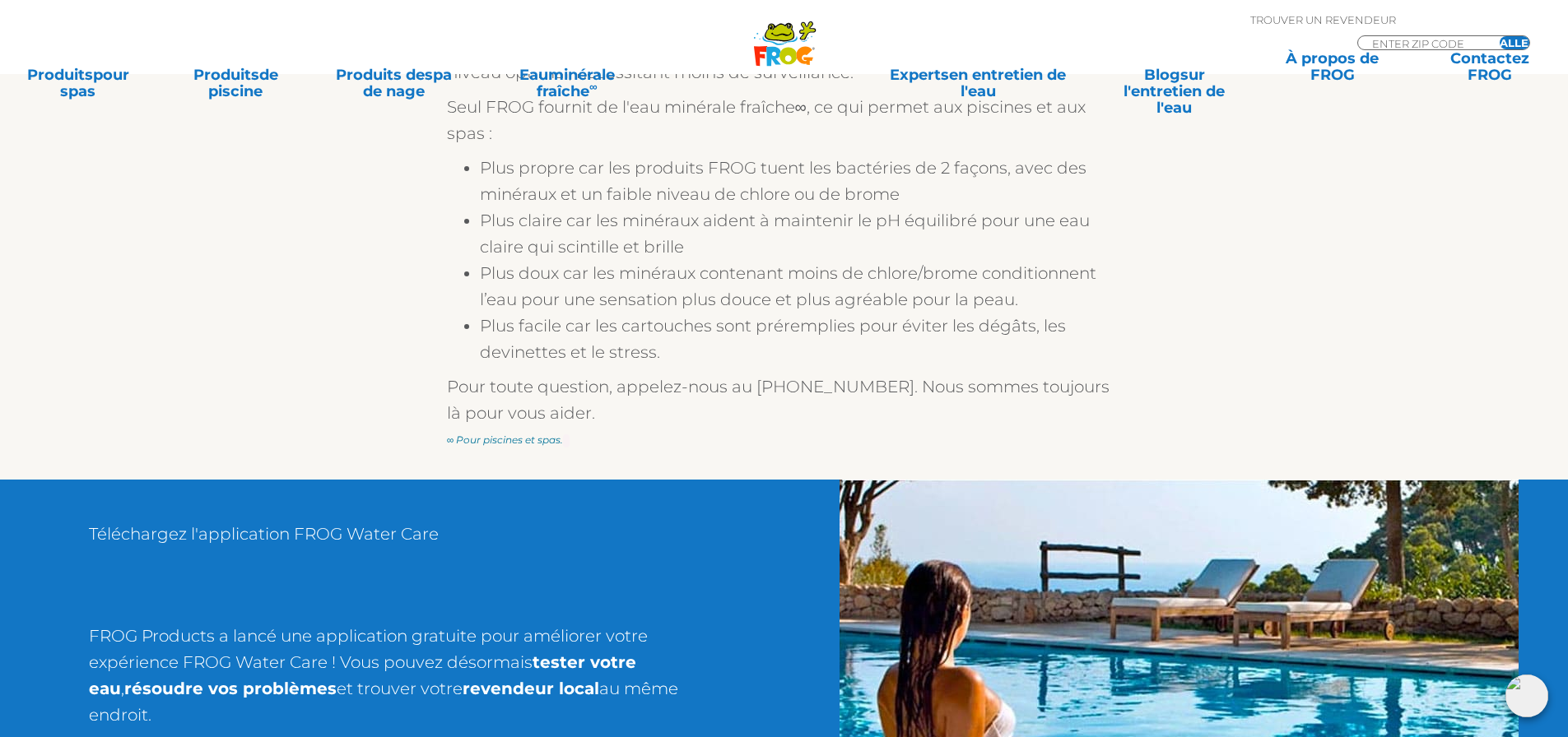
scroll to position [1810, 0]
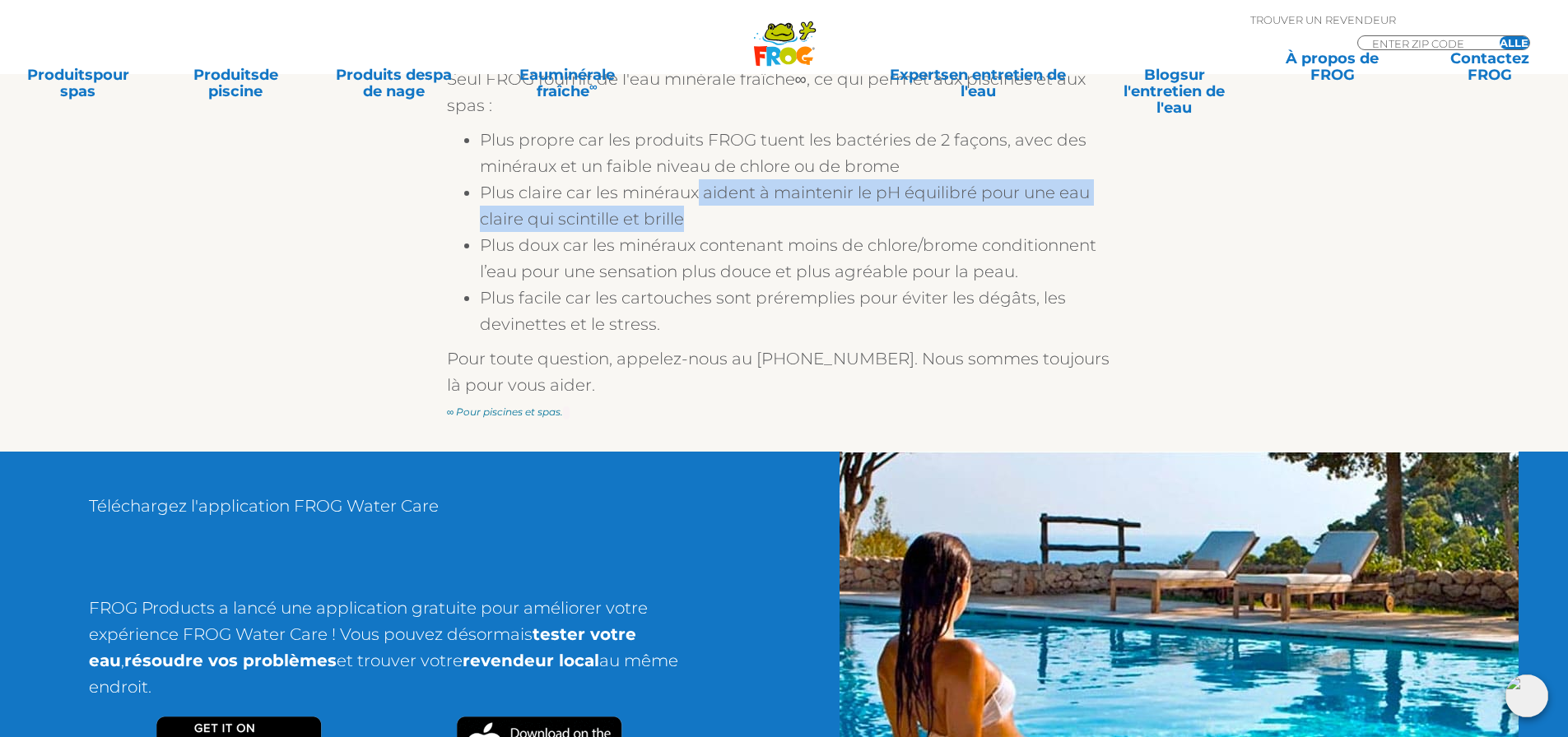
drag, startPoint x: 686, startPoint y: 215, endPoint x: 696, endPoint y: 195, distance: 22.4
click at [696, 195] on li "Plus claire car les minéraux aident à maintenir le pH équilibré pour une eau cl…" at bounding box center [801, 206] width 642 height 52
click at [667, 225] on font "Plus claire car les minéraux aident à maintenir le pH équilibré pour une eau cl…" at bounding box center [785, 205] width 610 height 46
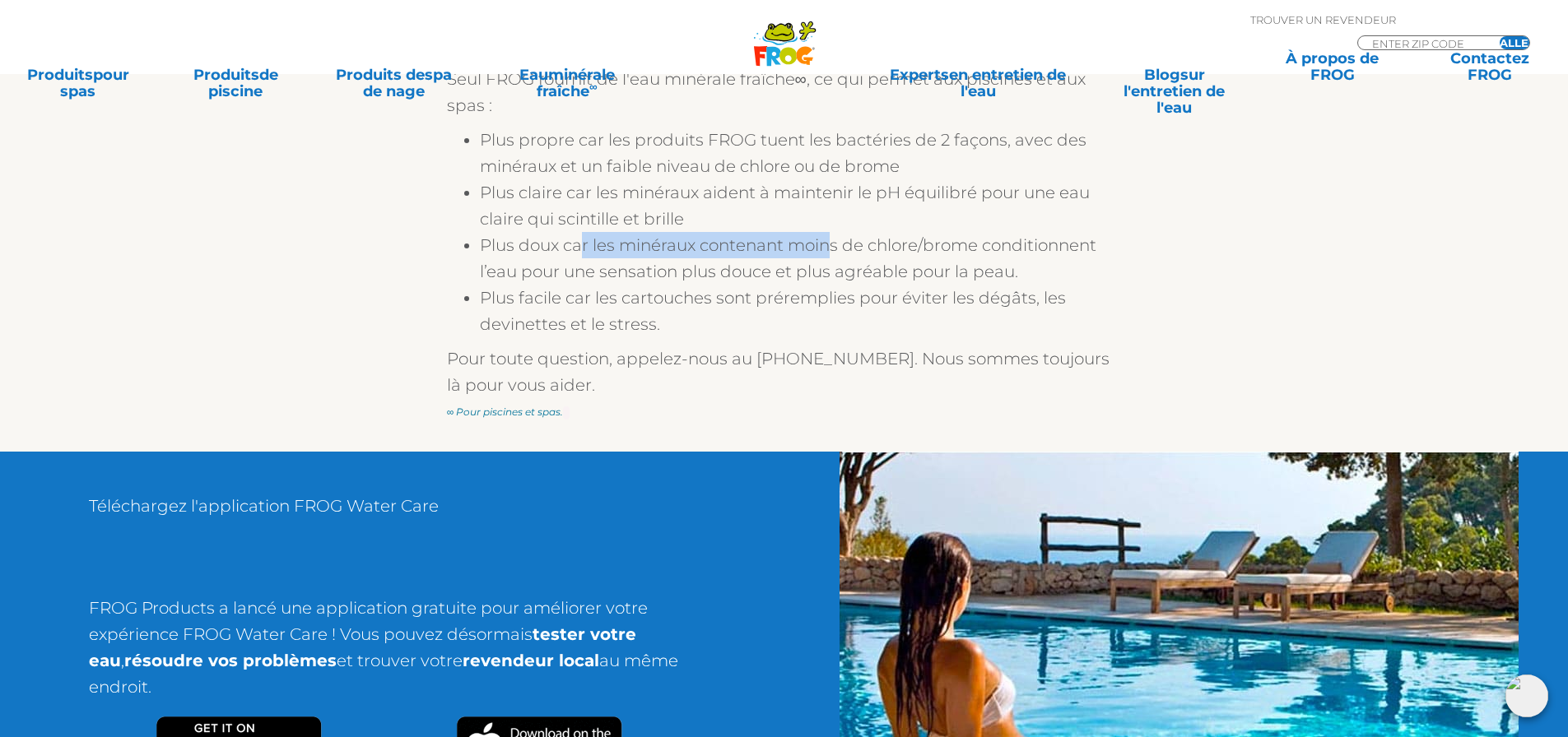
drag, startPoint x: 585, startPoint y: 247, endPoint x: 834, endPoint y: 252, distance: 249.1
click at [834, 252] on font "Plus doux car les minéraux contenant moins de chlore/brome conditionnent l’eau …" at bounding box center [788, 258] width 617 height 46
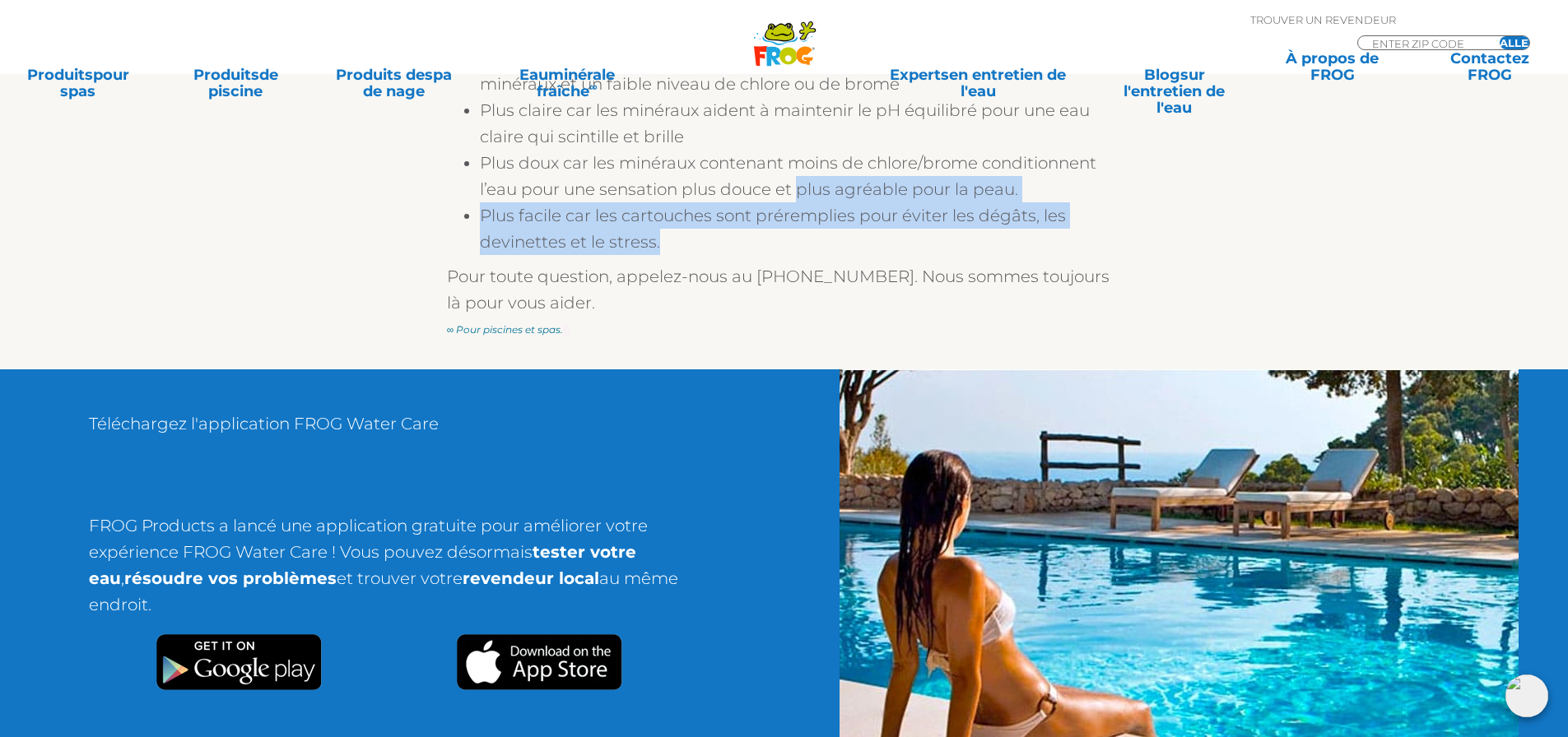
drag, startPoint x: 764, startPoint y: 236, endPoint x: 796, endPoint y: 186, distance: 59.4
click at [796, 186] on ul "Plus propre car les produits FROG tuent les bactéries de 2 façons, avec des min…" at bounding box center [784, 149] width 675 height 210
click at [767, 228] on li "Plus facile car les cartouches sont préremplies pour éviter les dégâts, les dev…" at bounding box center [801, 228] width 642 height 52
click at [763, 239] on li "Plus facile car les cartouches sont préremplies pour éviter les dégâts, les dev…" at bounding box center [801, 228] width 642 height 52
drag, startPoint x: 763, startPoint y: 244, endPoint x: 784, endPoint y: 184, distance: 63.6
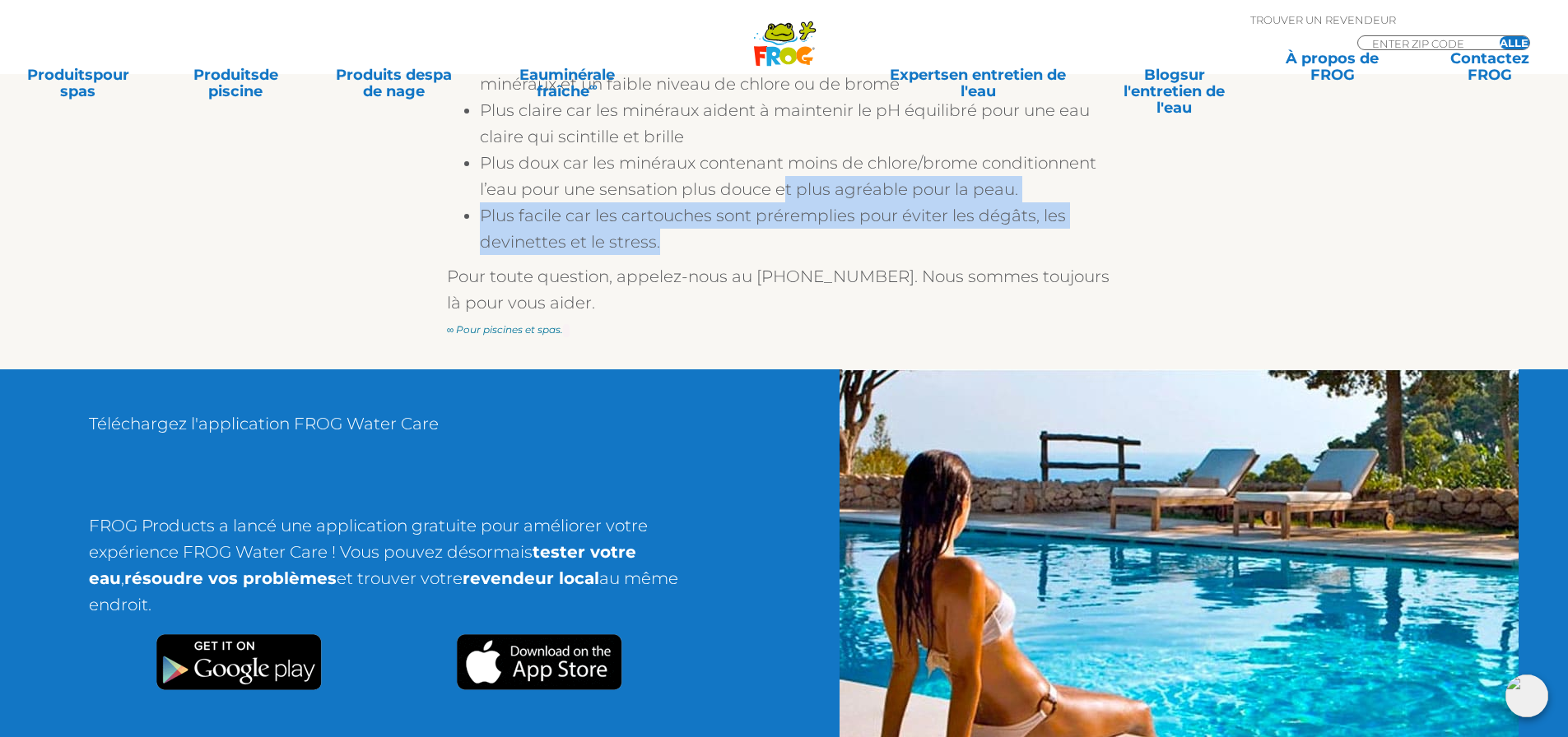
click at [784, 184] on ul "Plus propre car les produits FROG tuent les bactéries de 2 façons, avec des min…" at bounding box center [784, 149] width 675 height 210
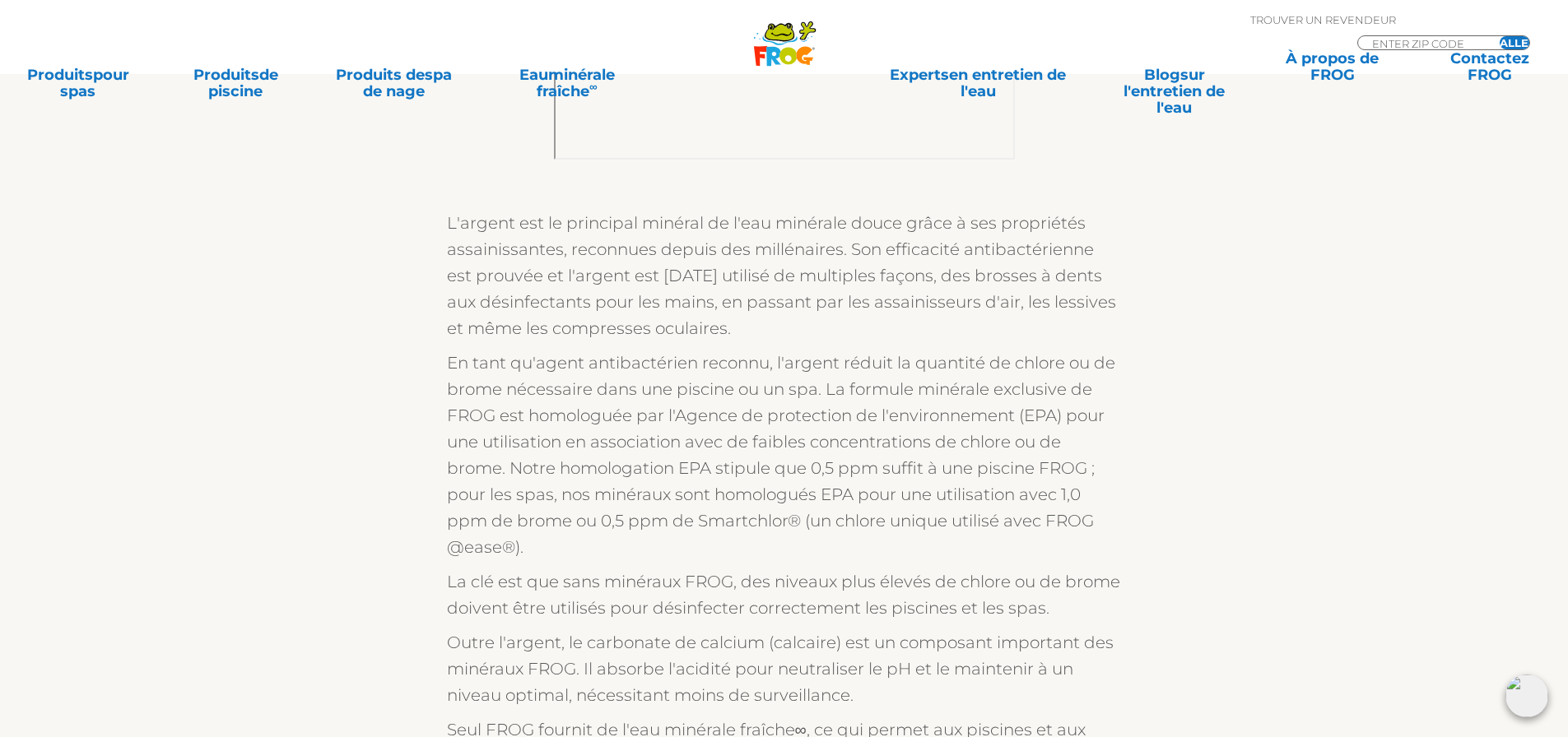
scroll to position [1532, 0]
